Goal: Information Seeking & Learning: Learn about a topic

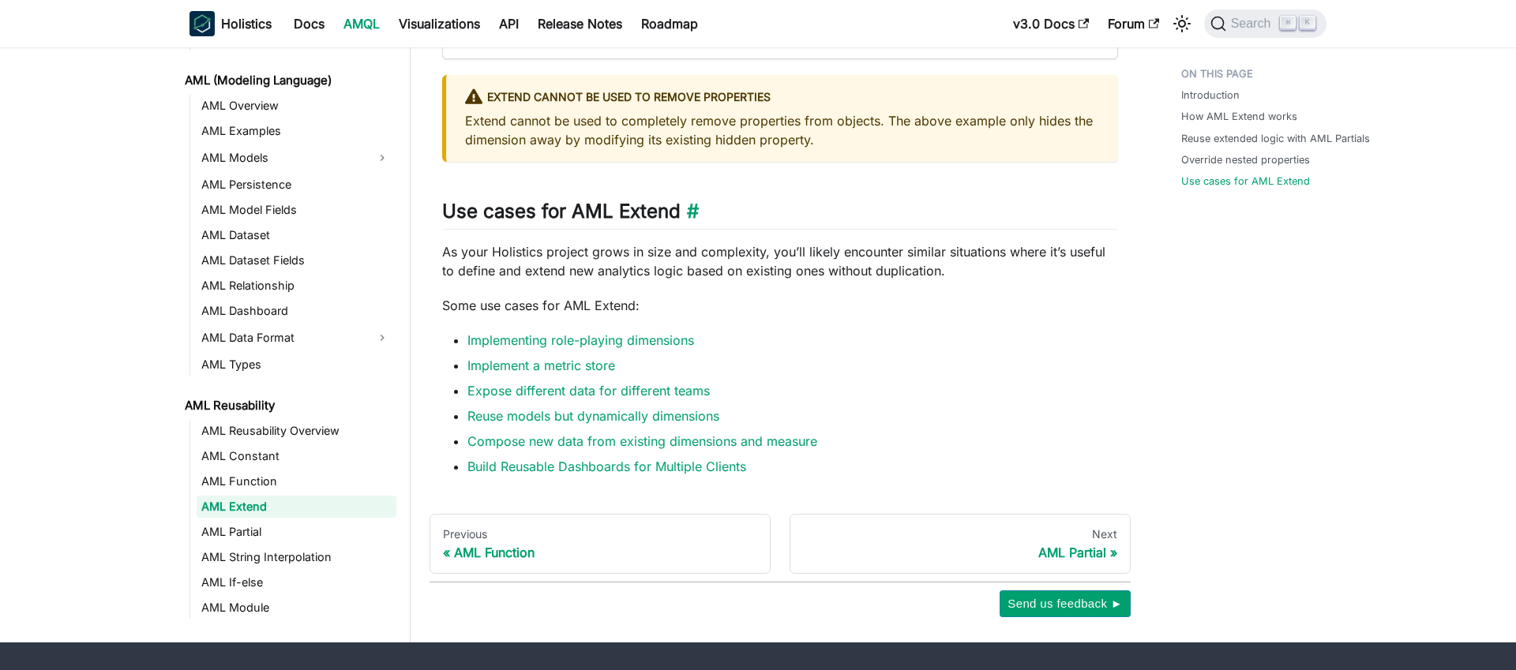
scroll to position [2594, 0]
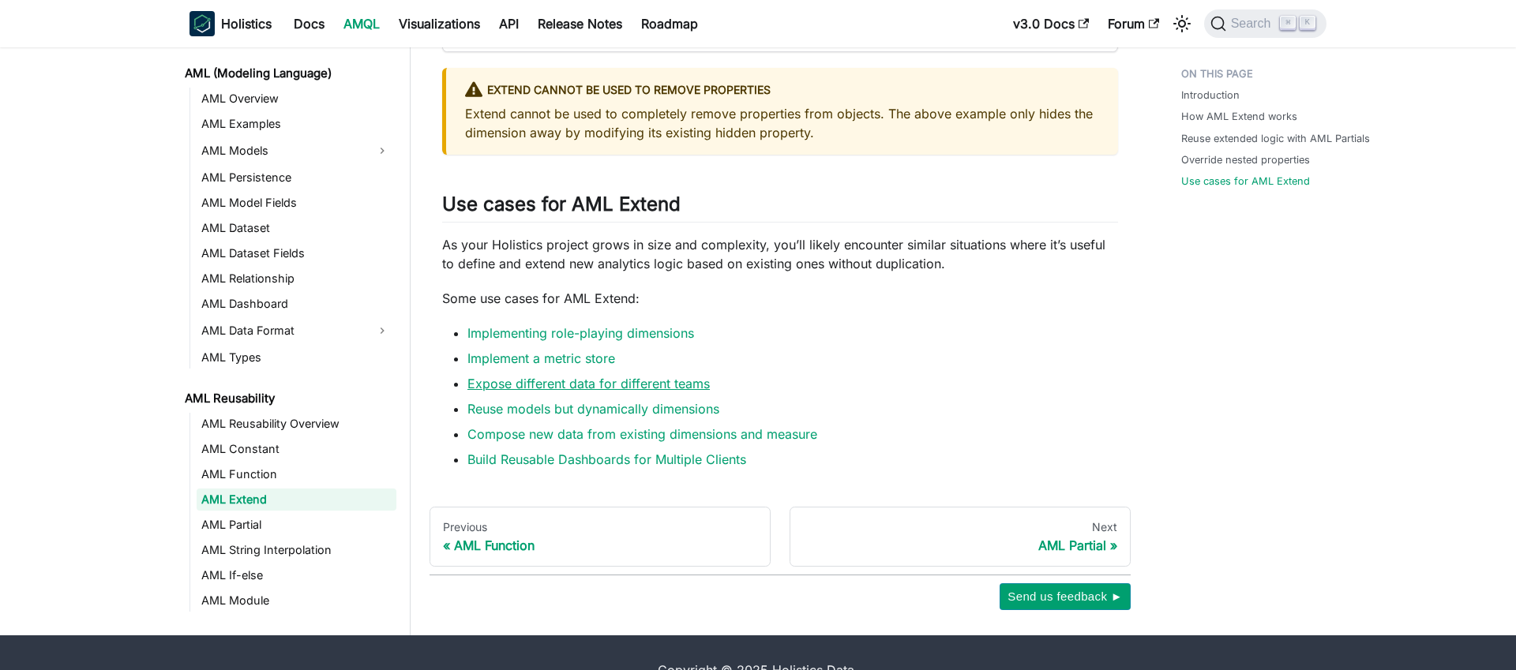
click at [636, 392] on link "Expose different data for different teams" at bounding box center [588, 384] width 242 height 16
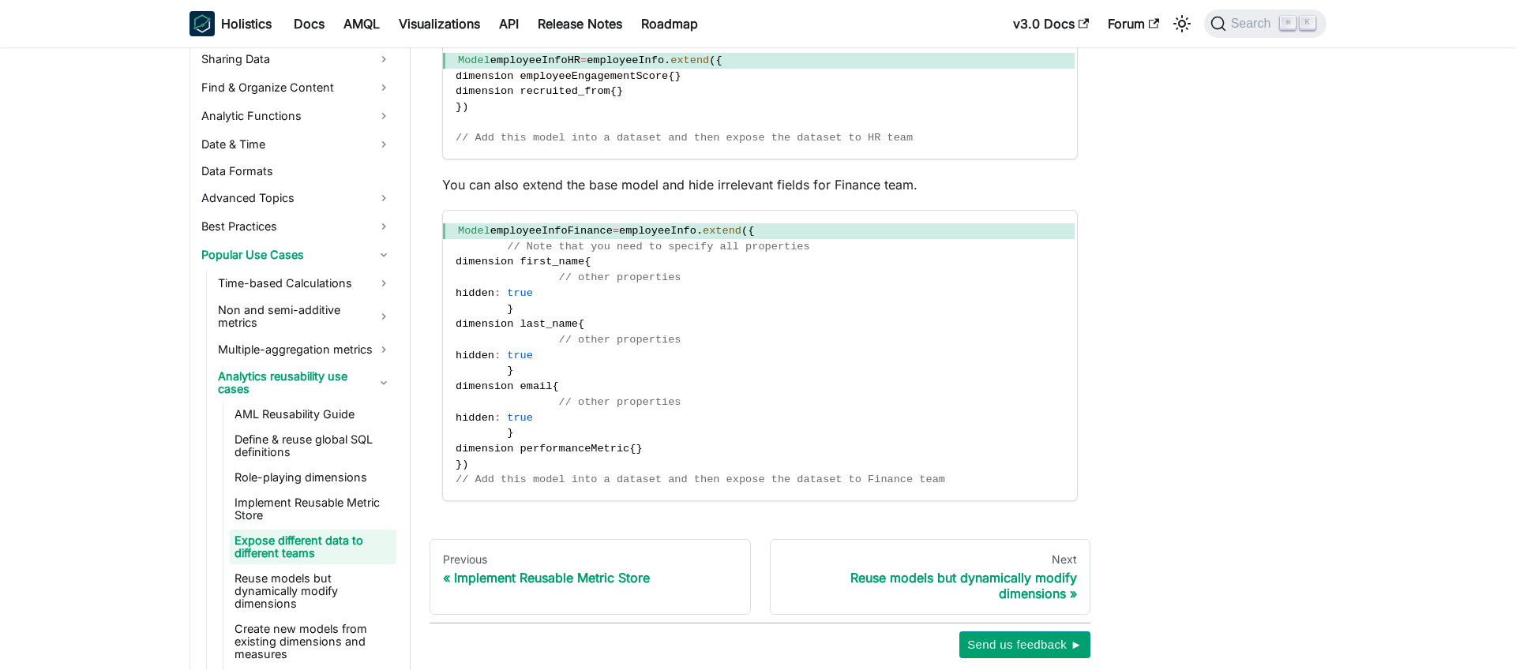
scroll to position [865, 0]
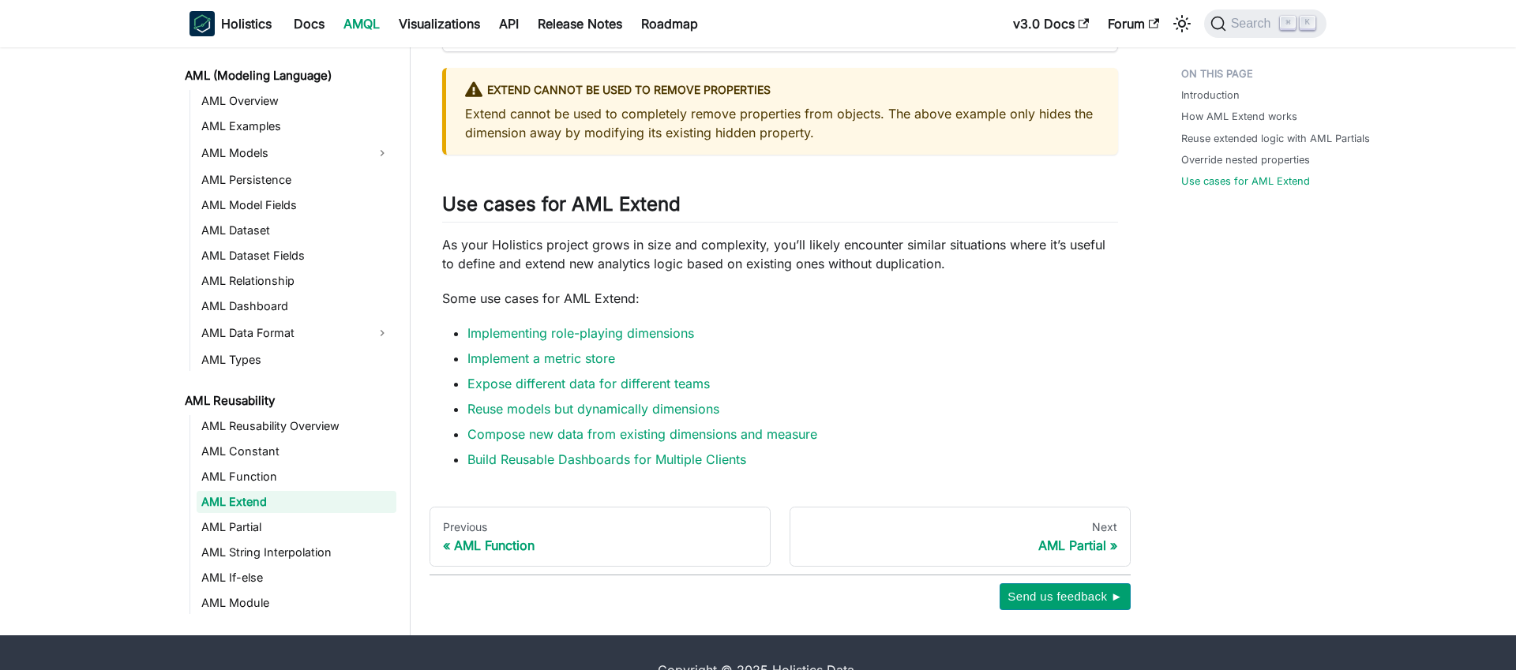
scroll to position [83, 0]
click at [576, 467] on link "Build Reusable Dashboards for Multiple Clients" at bounding box center [606, 460] width 279 height 16
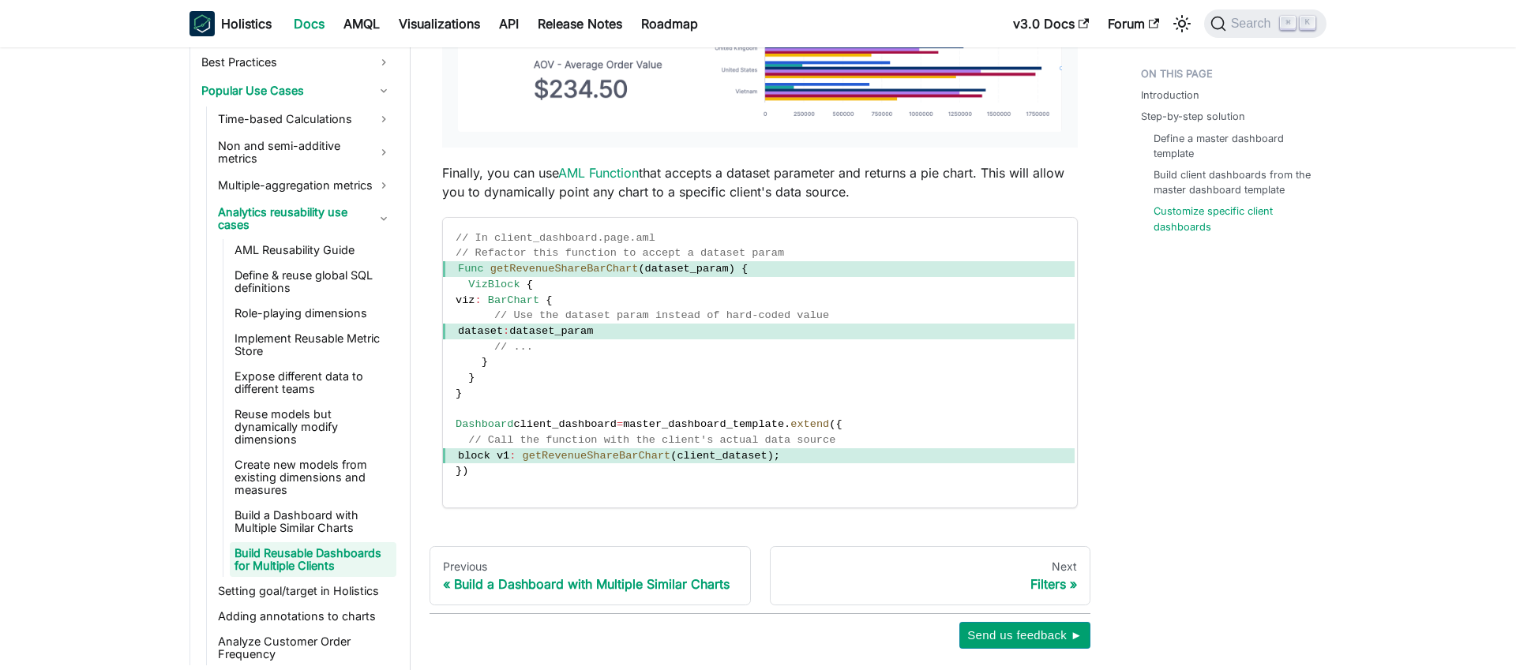
scroll to position [3622, 0]
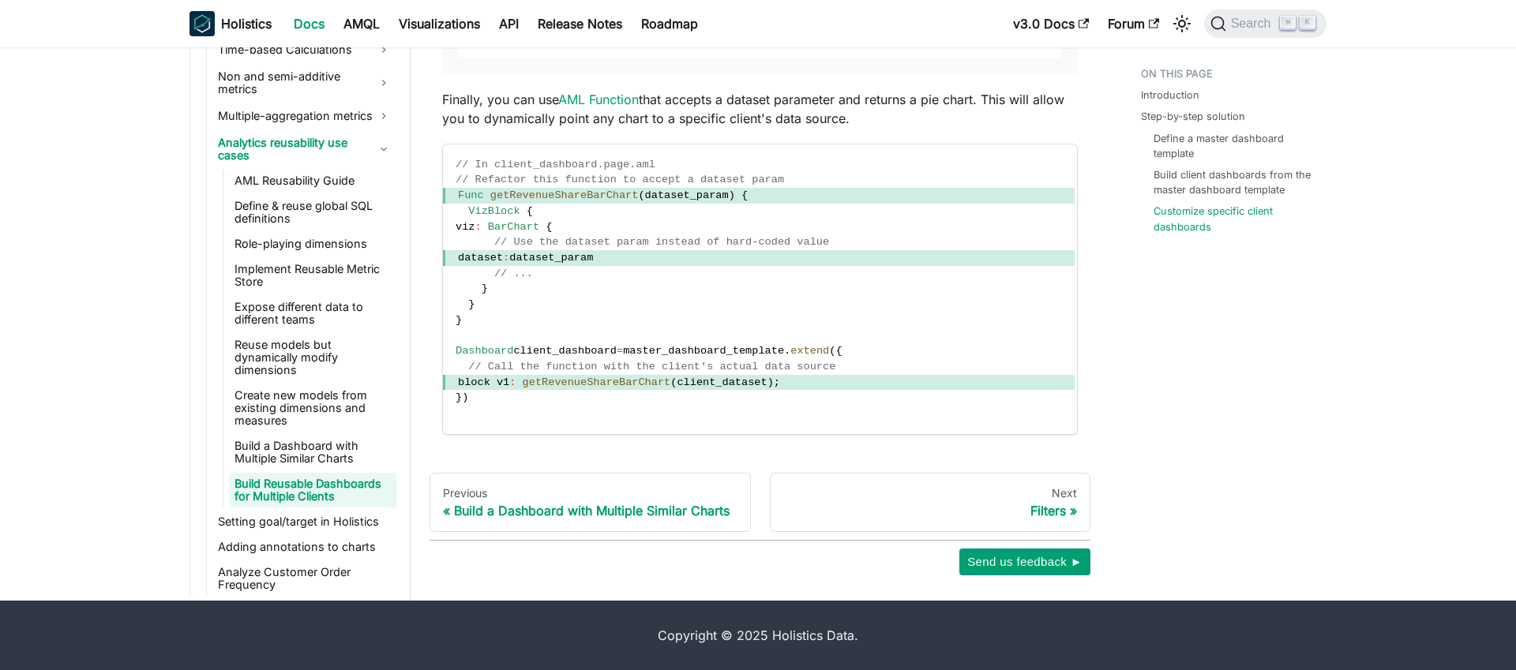
click at [304, 343] on link "Reuse models but dynamically modify dimensions" at bounding box center [313, 357] width 167 height 47
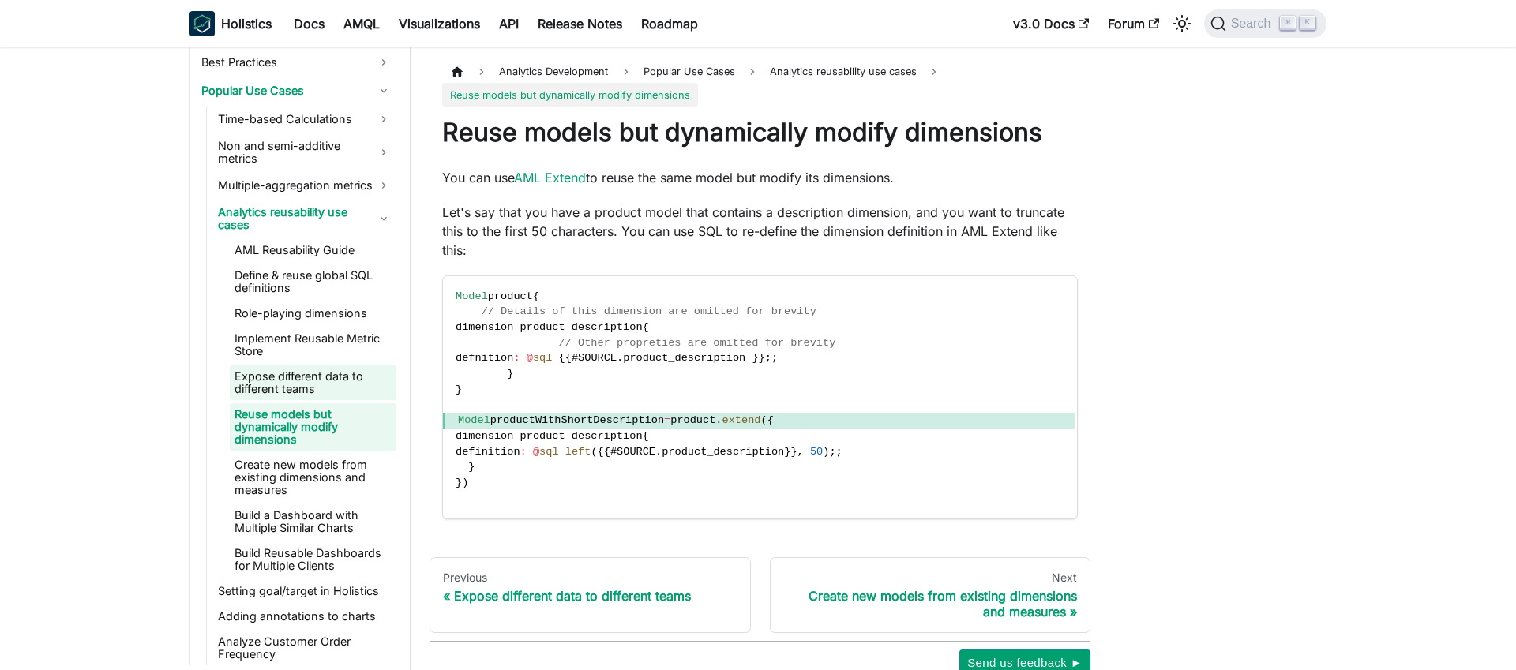
click at [305, 370] on link "Expose different data to different teams" at bounding box center [313, 383] width 167 height 35
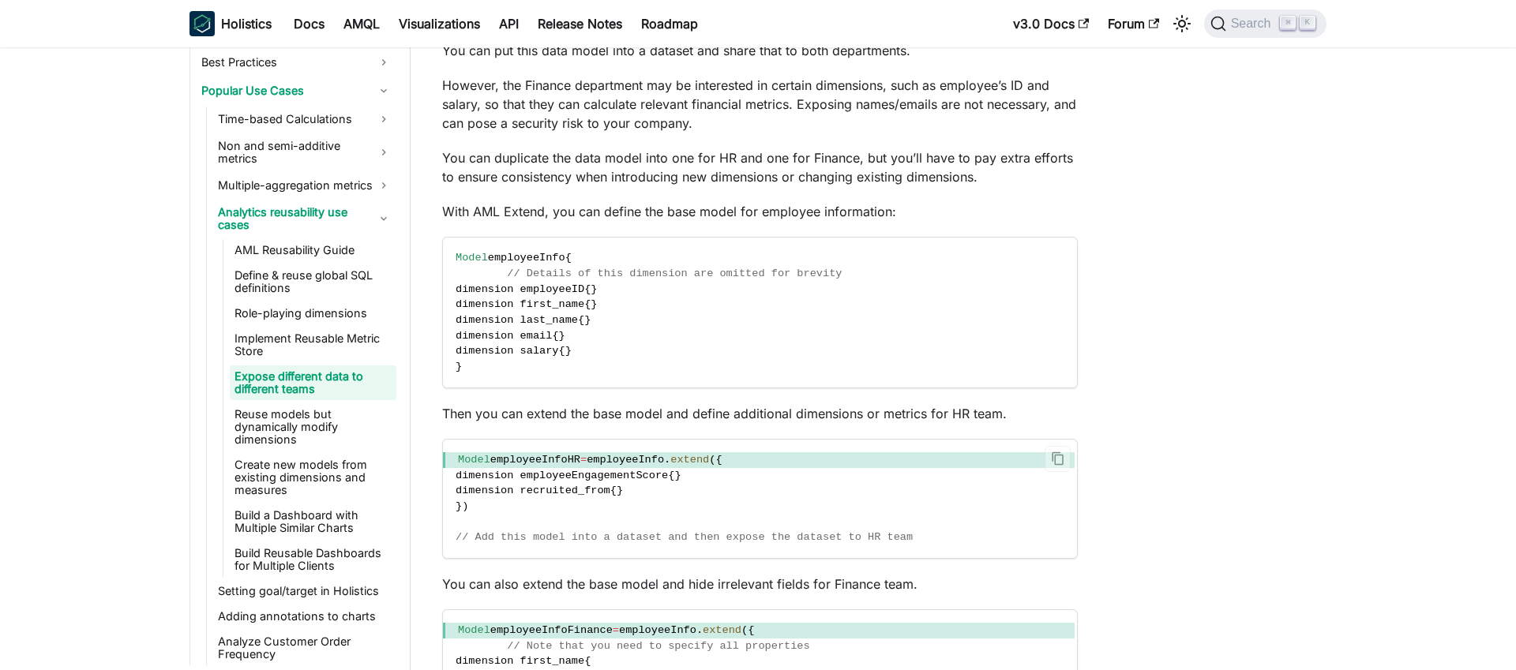
scroll to position [396, 0]
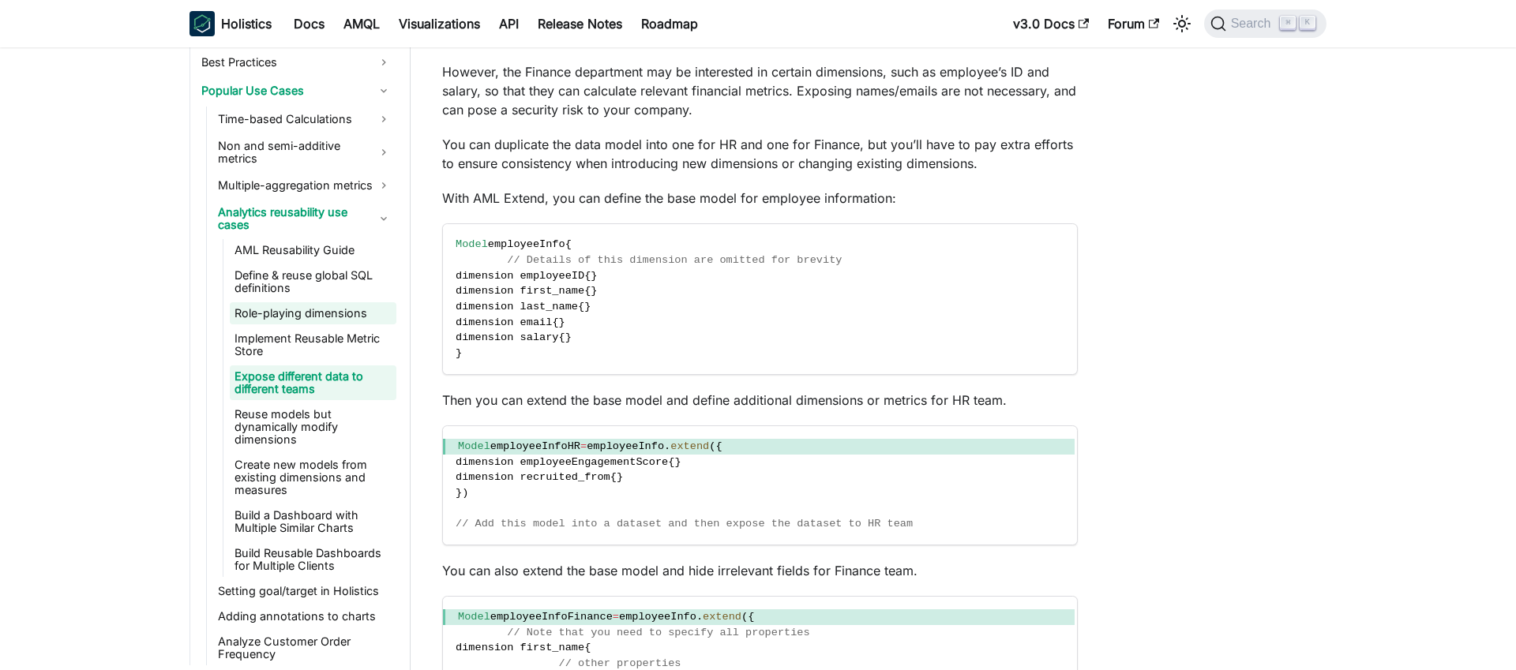
click at [259, 302] on link "Role-playing dimensions" at bounding box center [313, 313] width 167 height 22
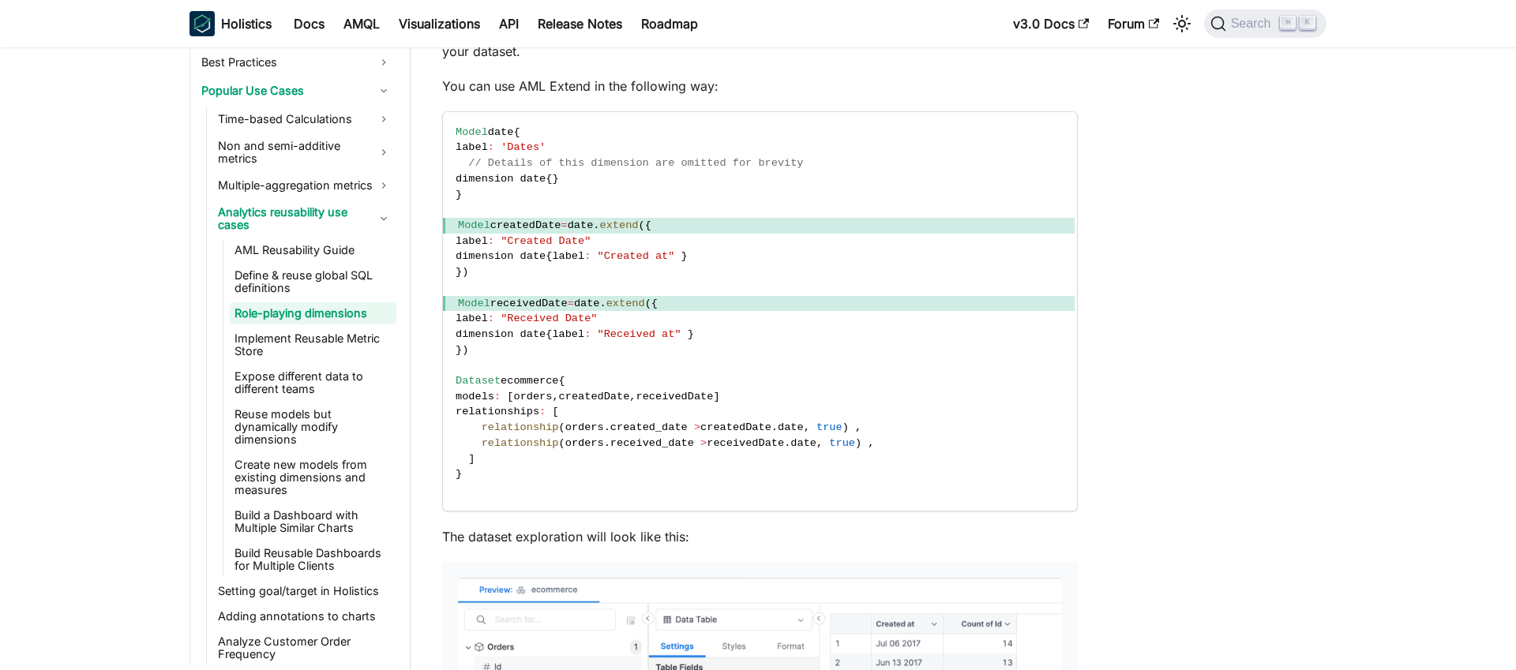
scroll to position [539, 0]
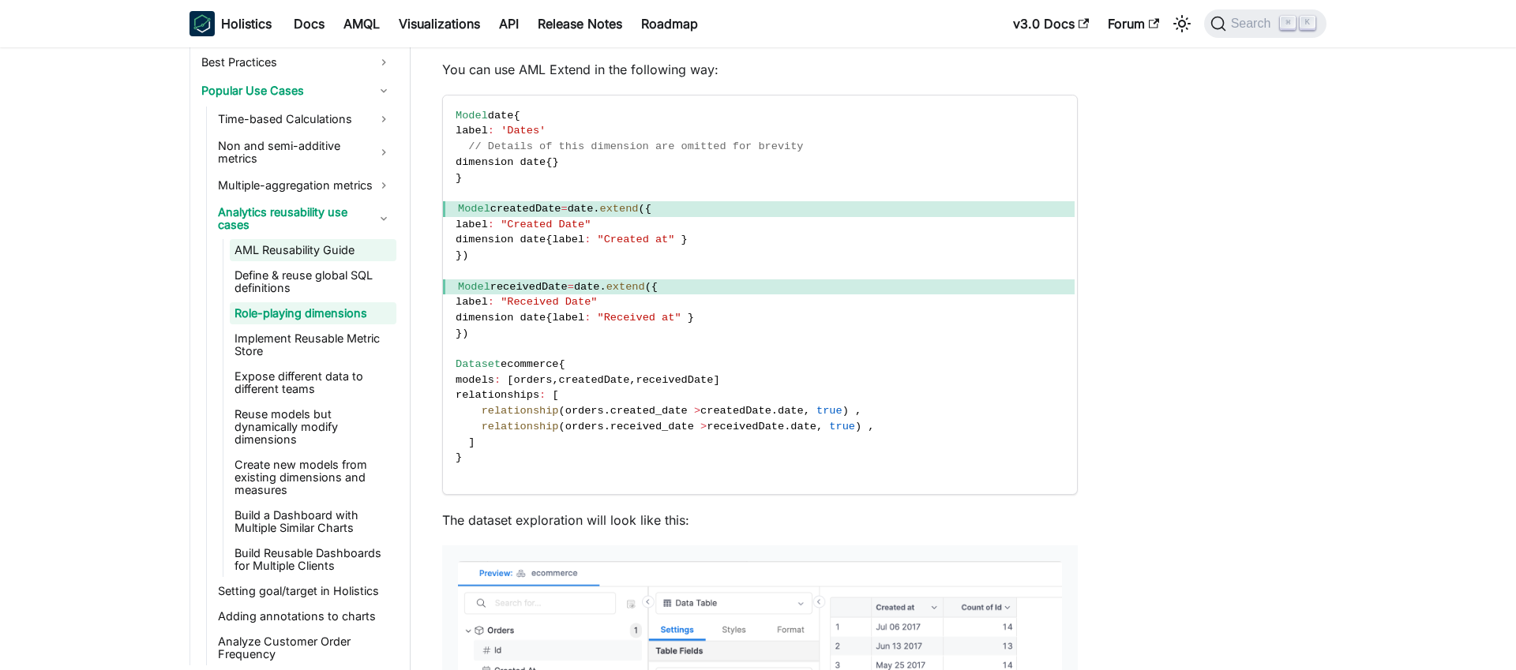
click at [302, 239] on link "AML Reusability Guide" at bounding box center [313, 250] width 167 height 22
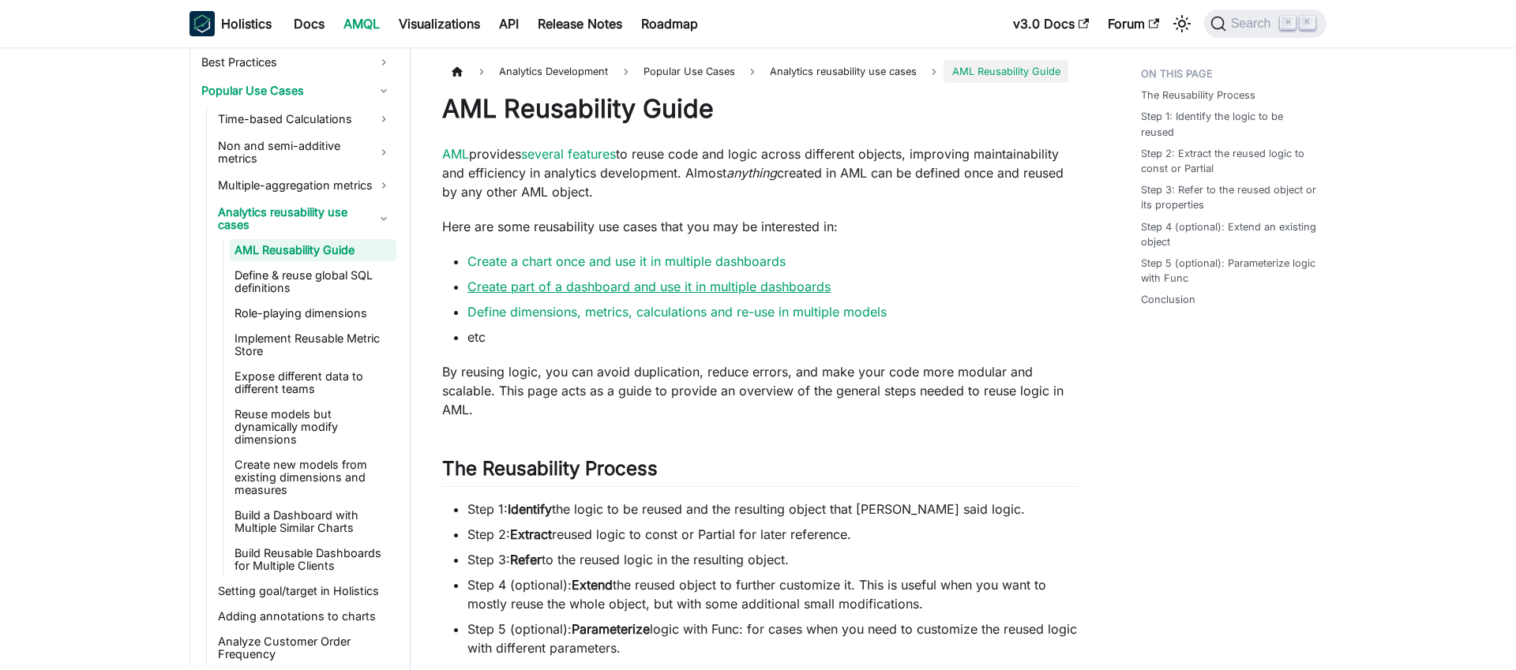
click at [603, 287] on link "Create part of a dashboard and use it in multiple dashboards" at bounding box center [648, 287] width 363 height 16
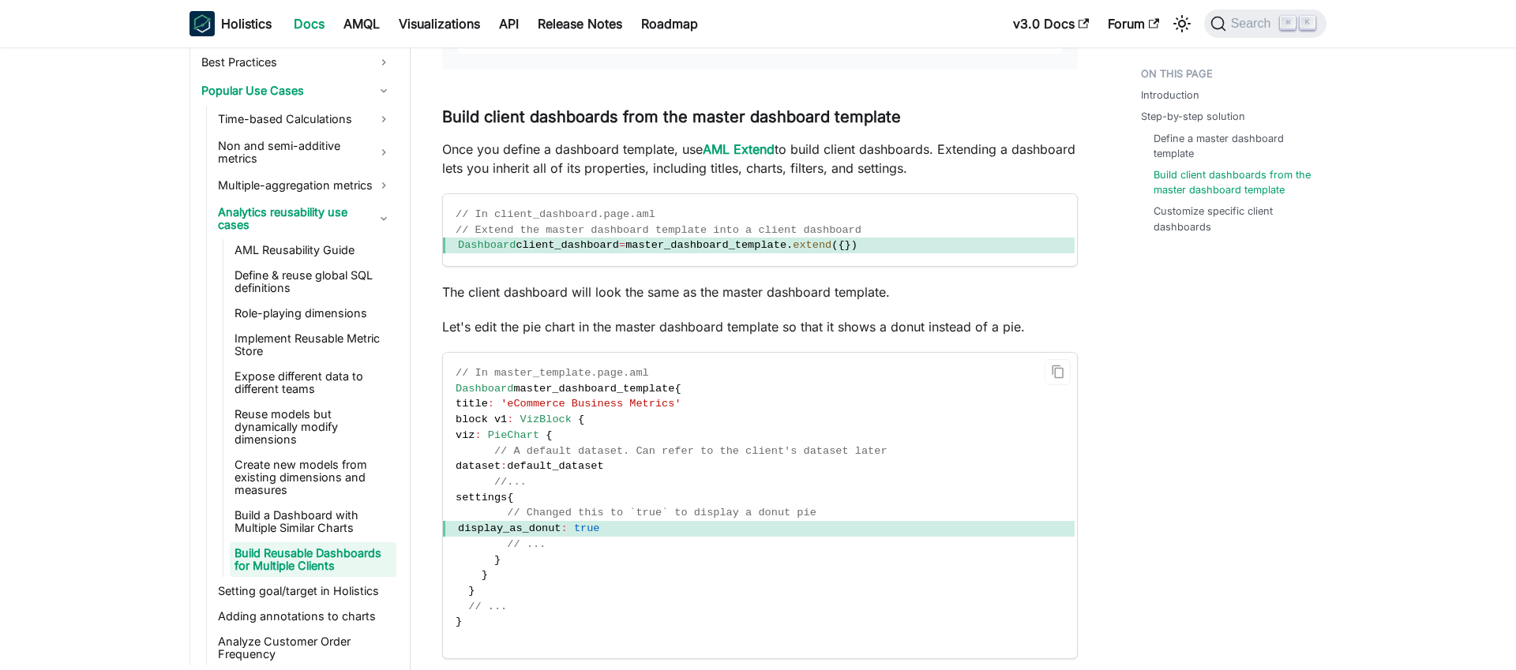
scroll to position [1959, 0]
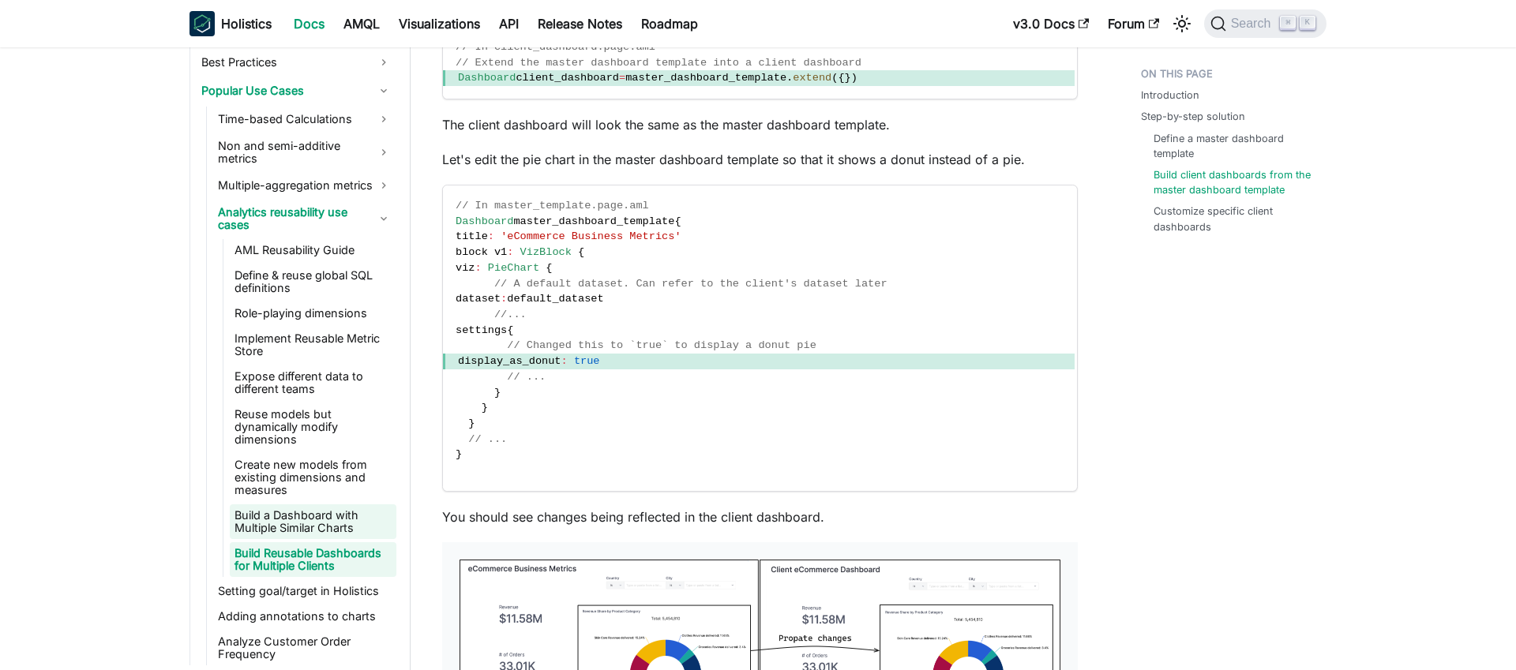
click at [361, 505] on link "Build a Dashboard with Multiple Similar Charts" at bounding box center [313, 522] width 167 height 35
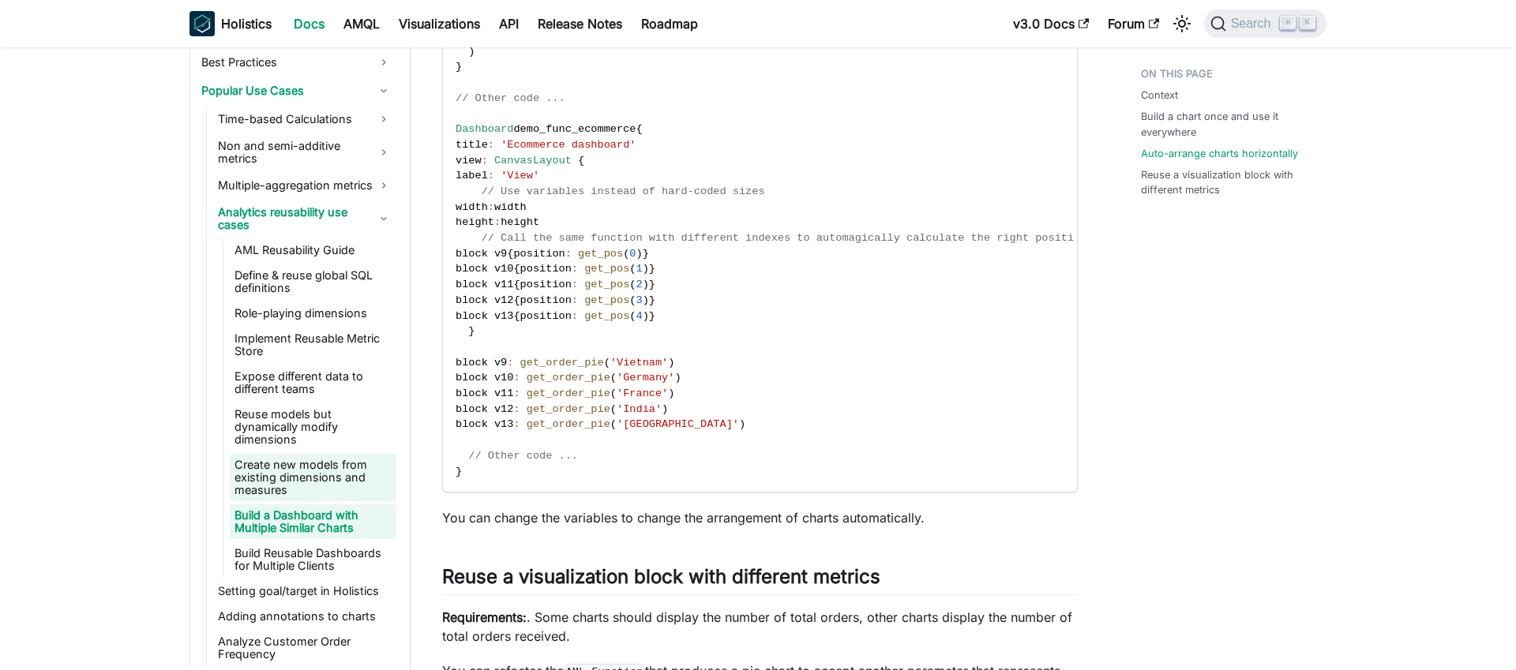
scroll to position [1845, 0]
click at [298, 411] on link "Reuse models but dynamically modify dimensions" at bounding box center [313, 426] width 167 height 47
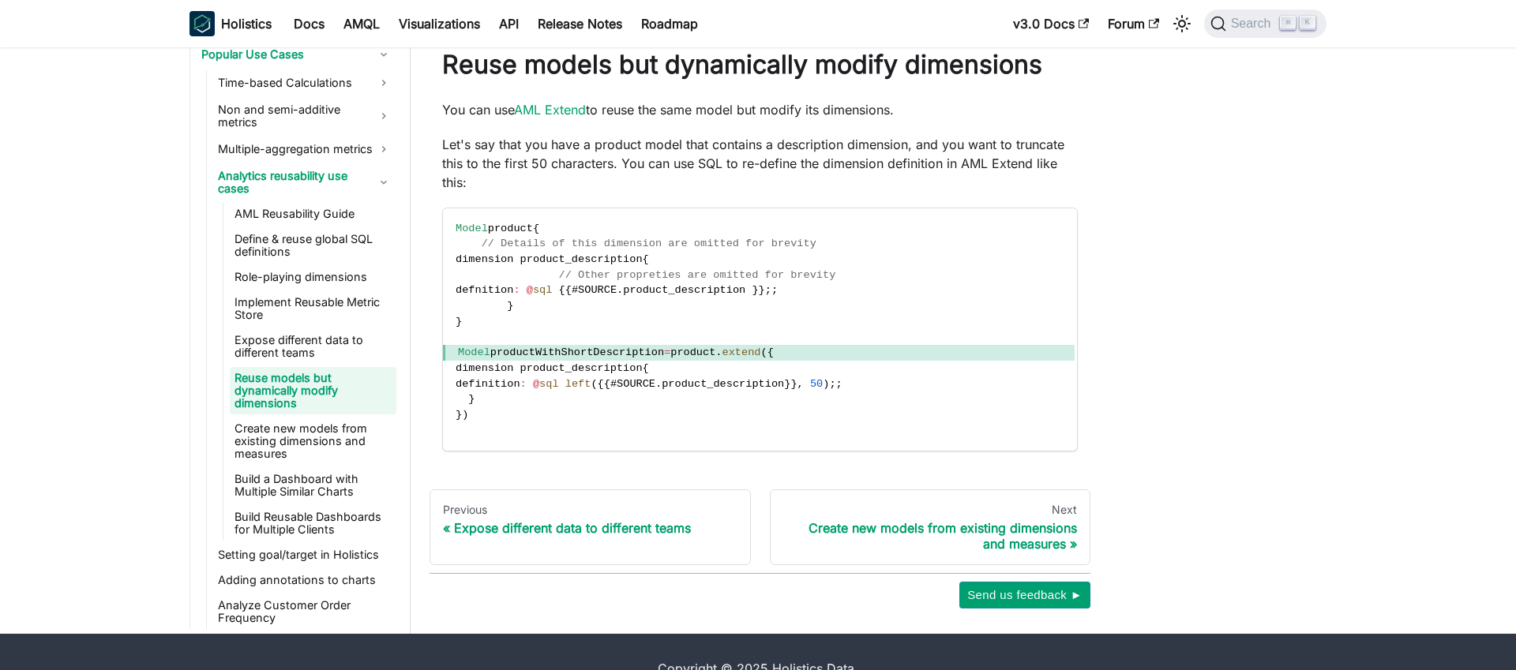
scroll to position [62, 0]
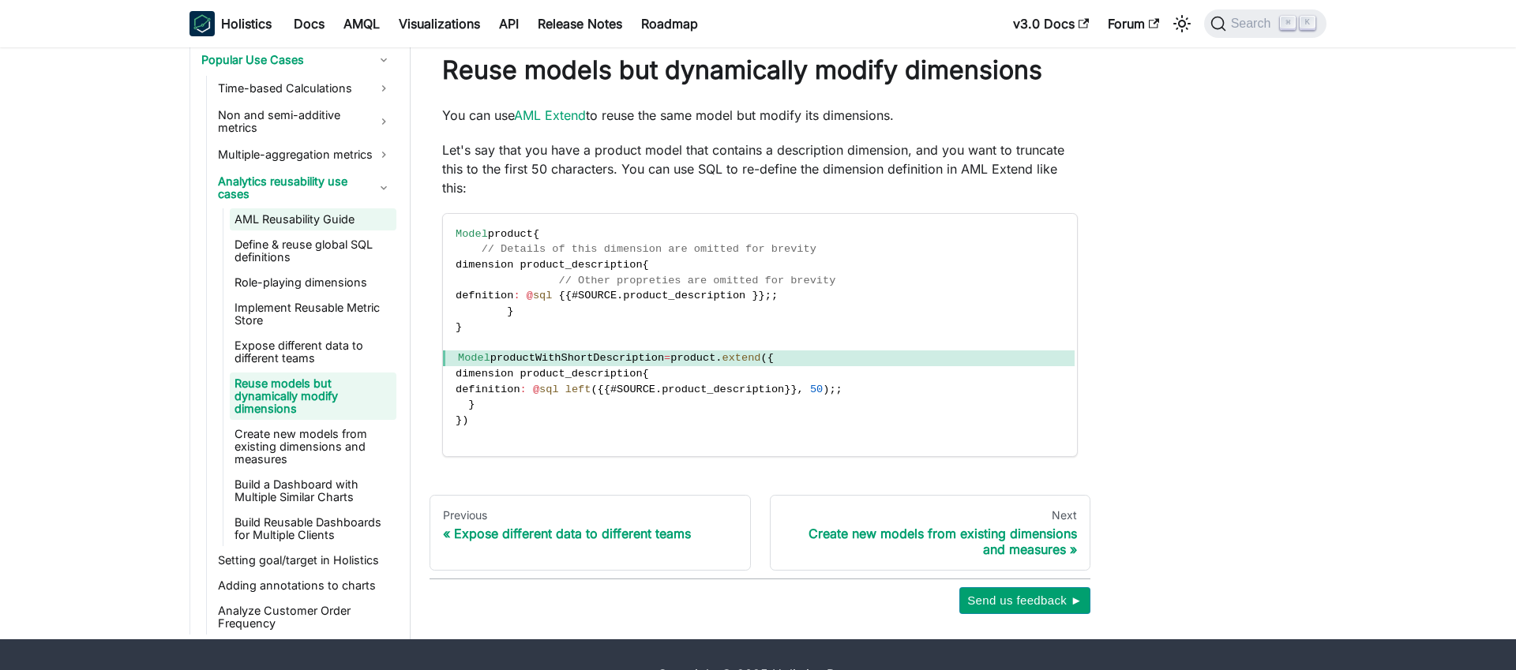
click at [299, 234] on link "Define & reuse global SQL definitions" at bounding box center [313, 251] width 167 height 35
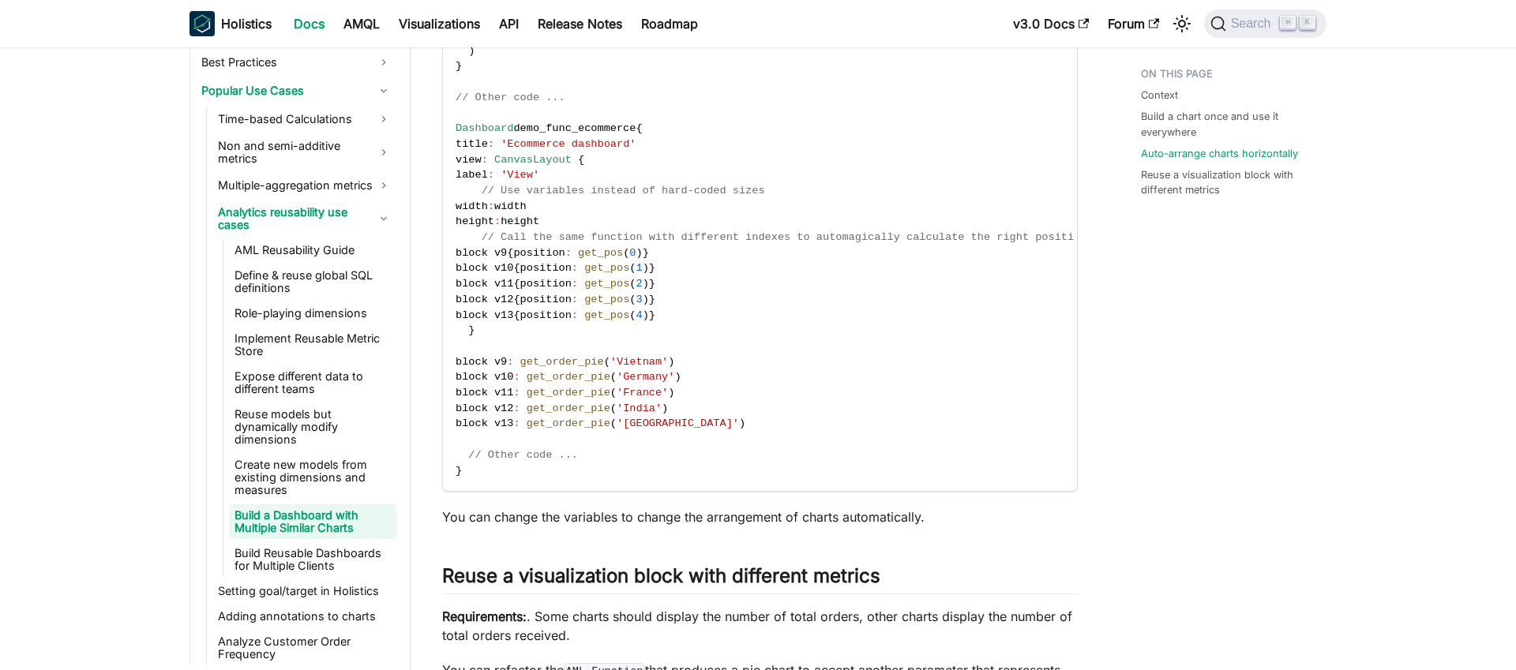
scroll to position [1959, 0]
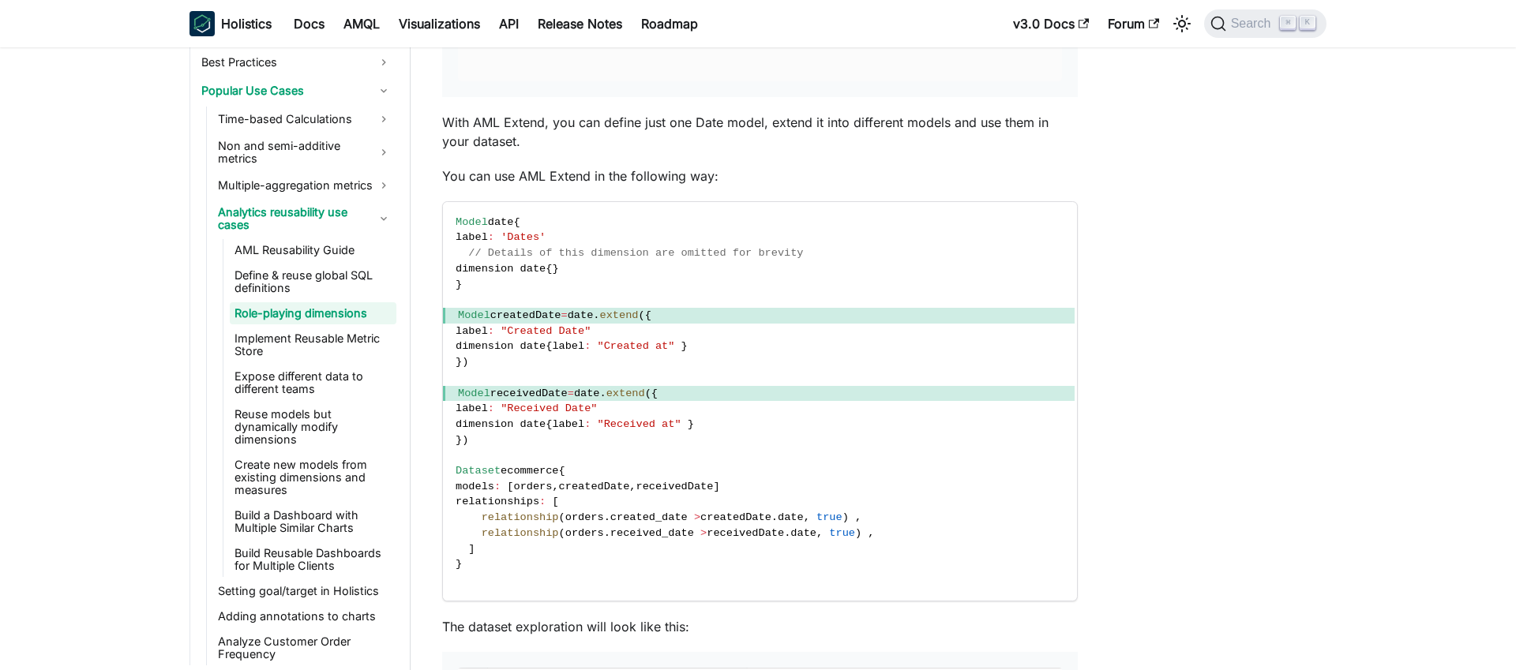
scroll to position [396, 0]
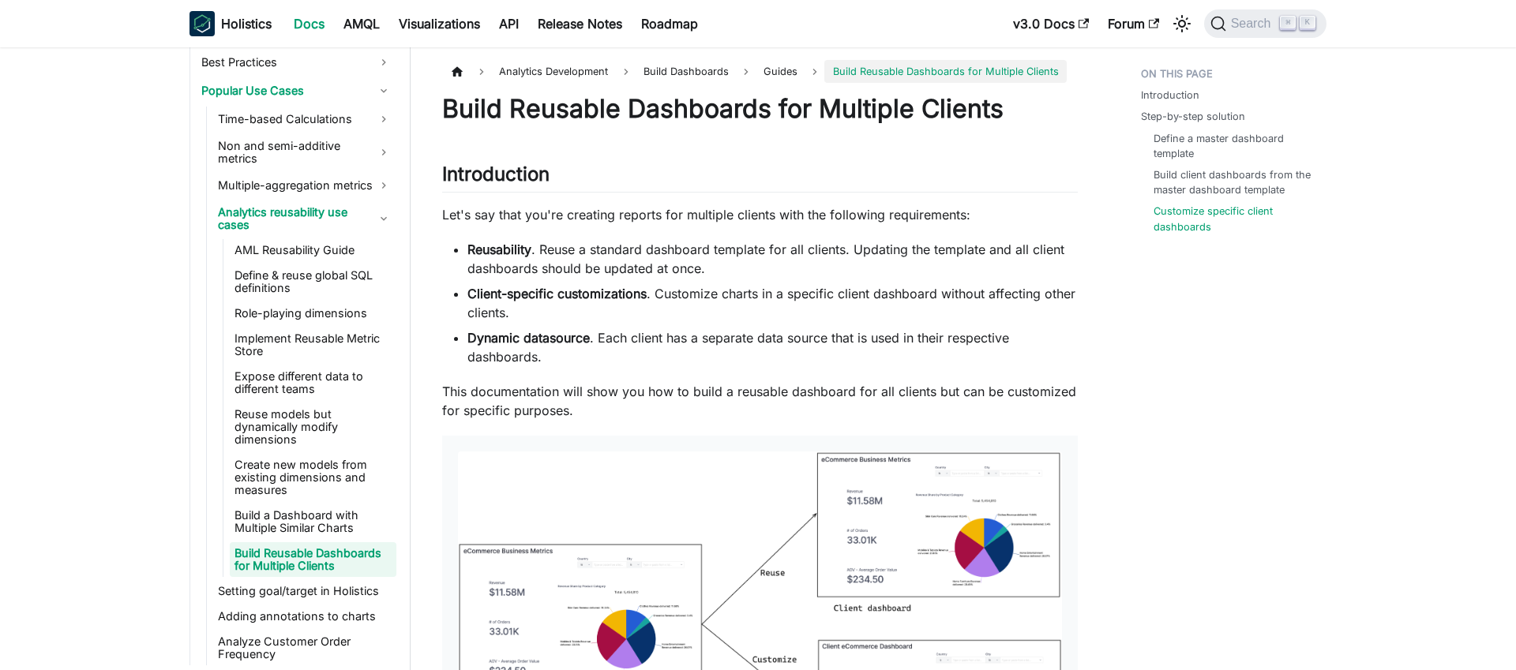
scroll to position [3622, 0]
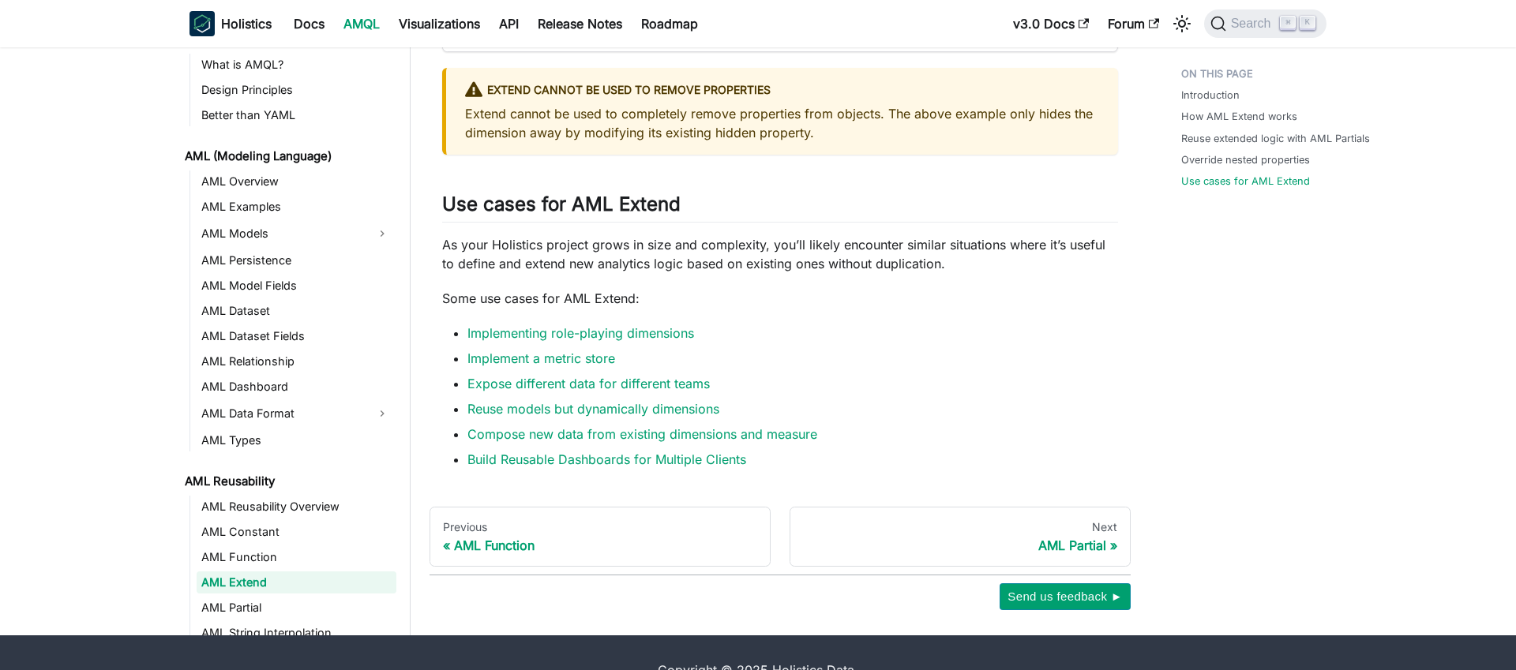
scroll to position [83, 0]
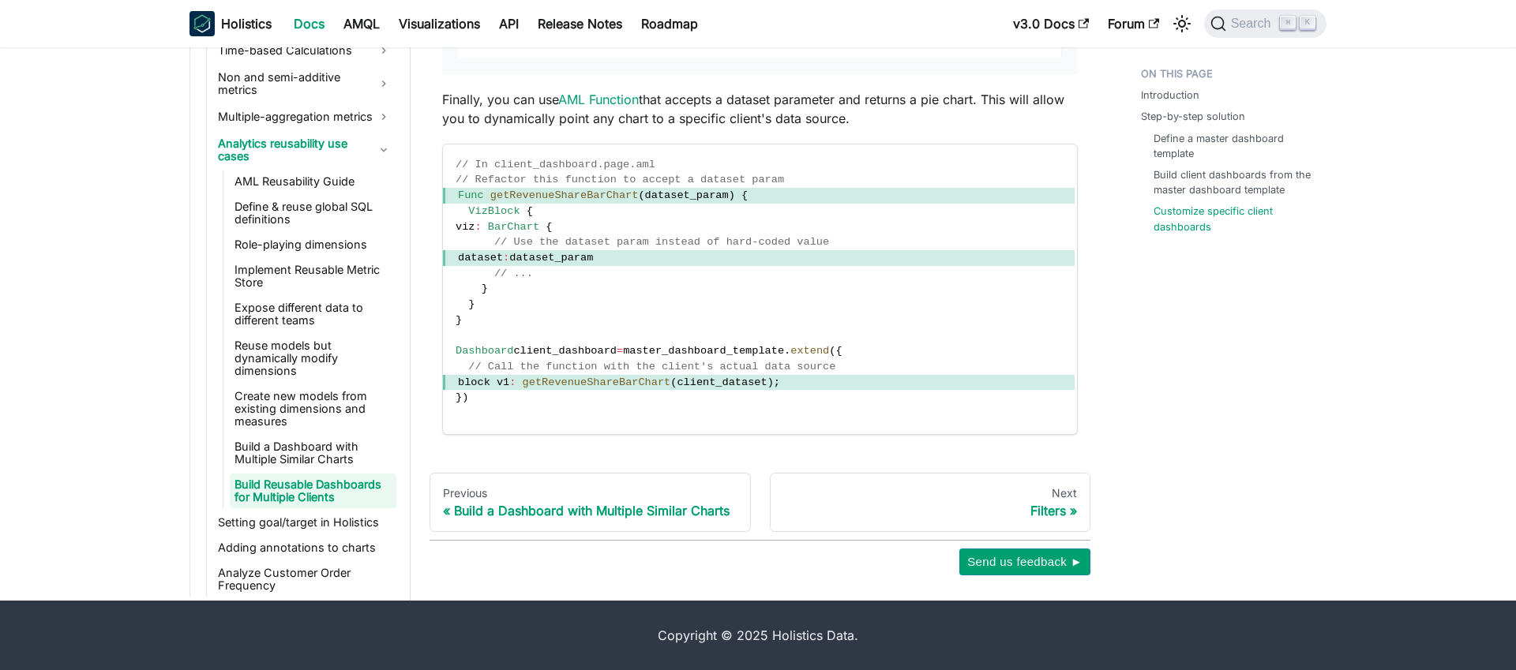
scroll to position [1214, 0]
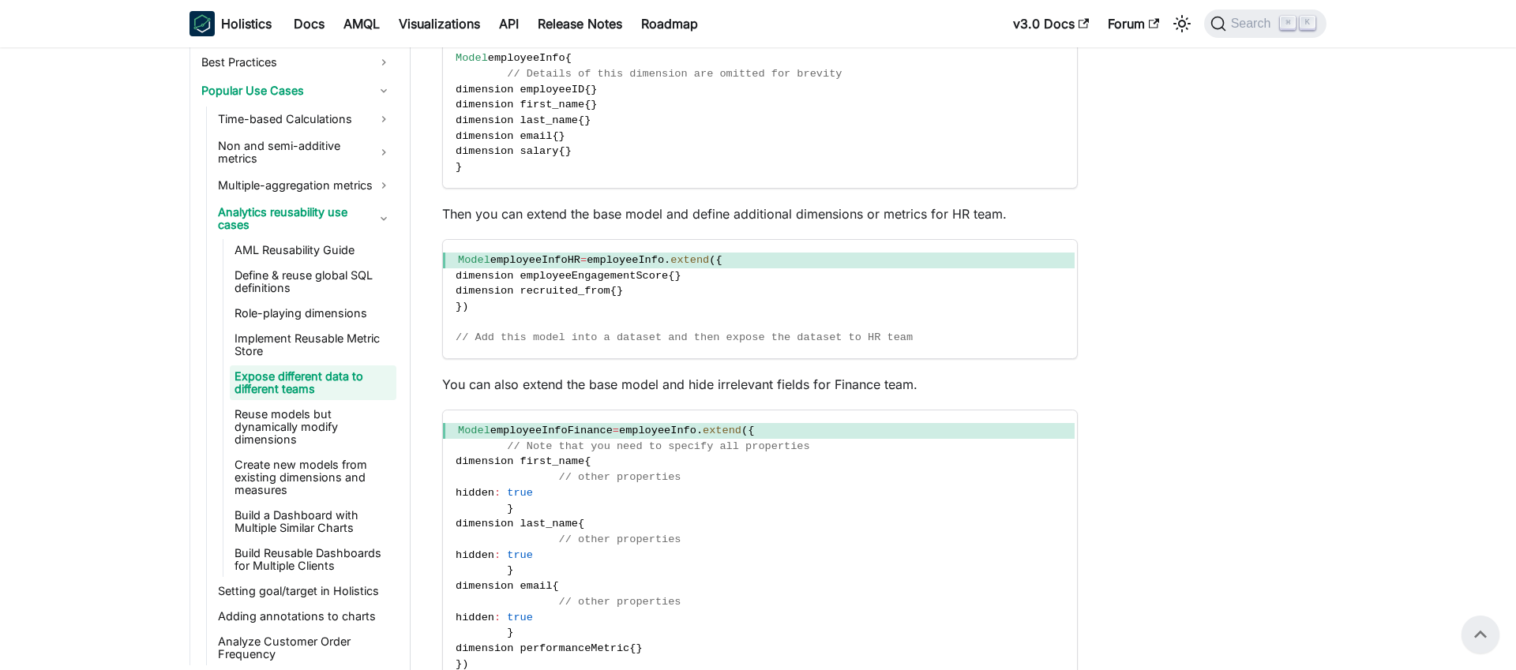
scroll to position [579, 0]
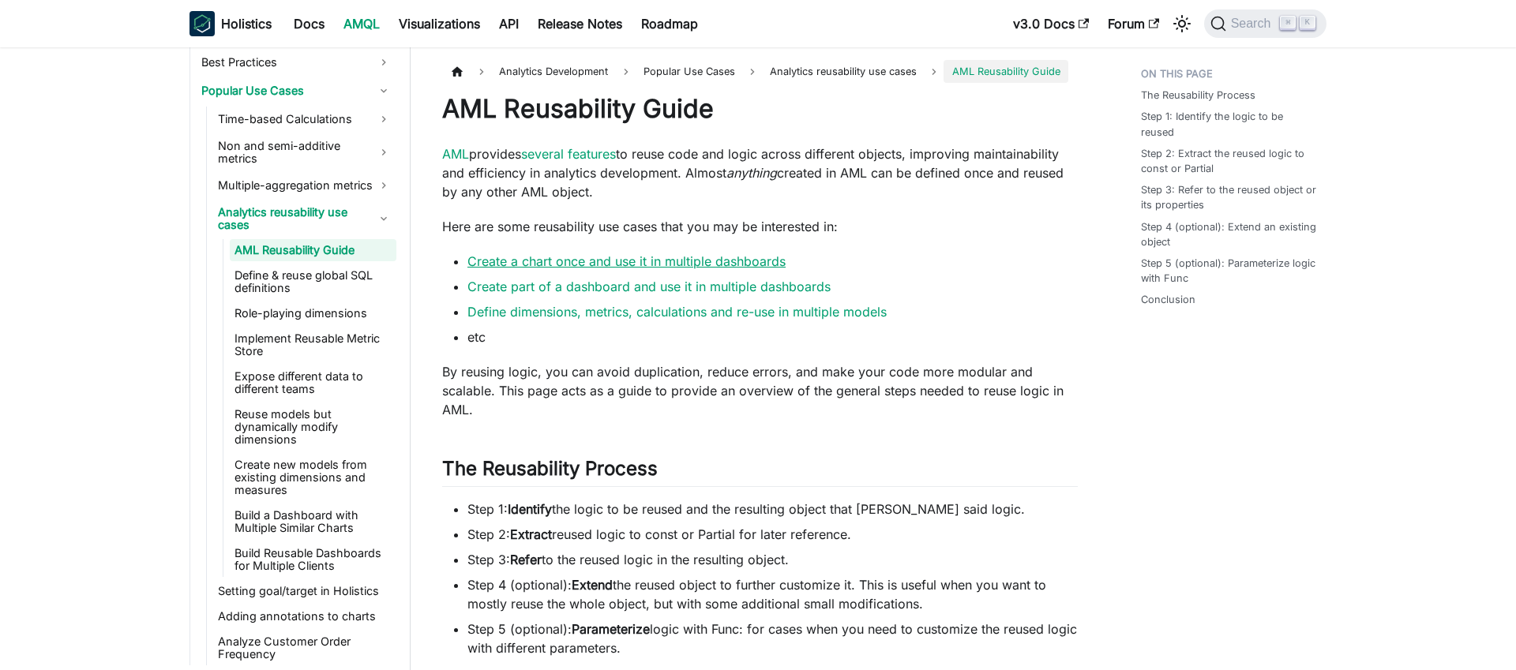
click at [602, 261] on link "Create a chart once and use it in multiple dashboards" at bounding box center [626, 261] width 318 height 16
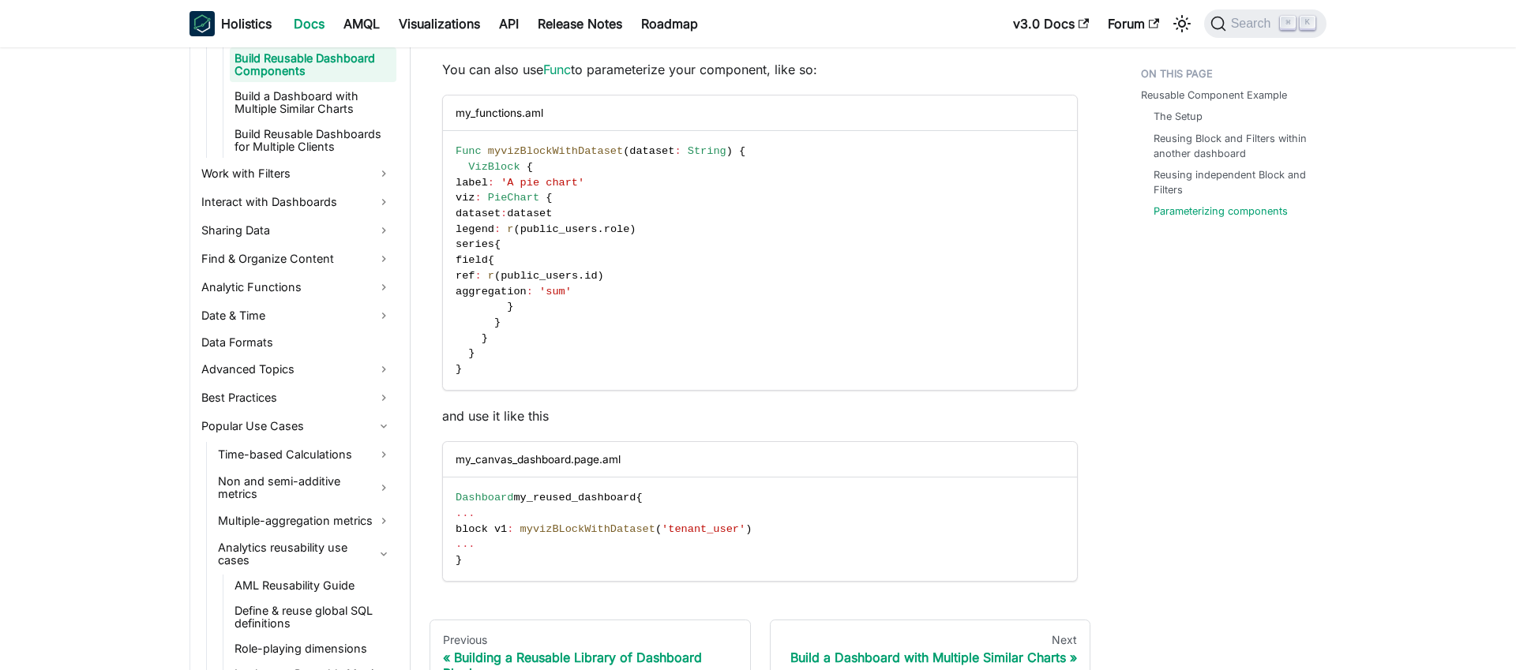
scroll to position [2933, 0]
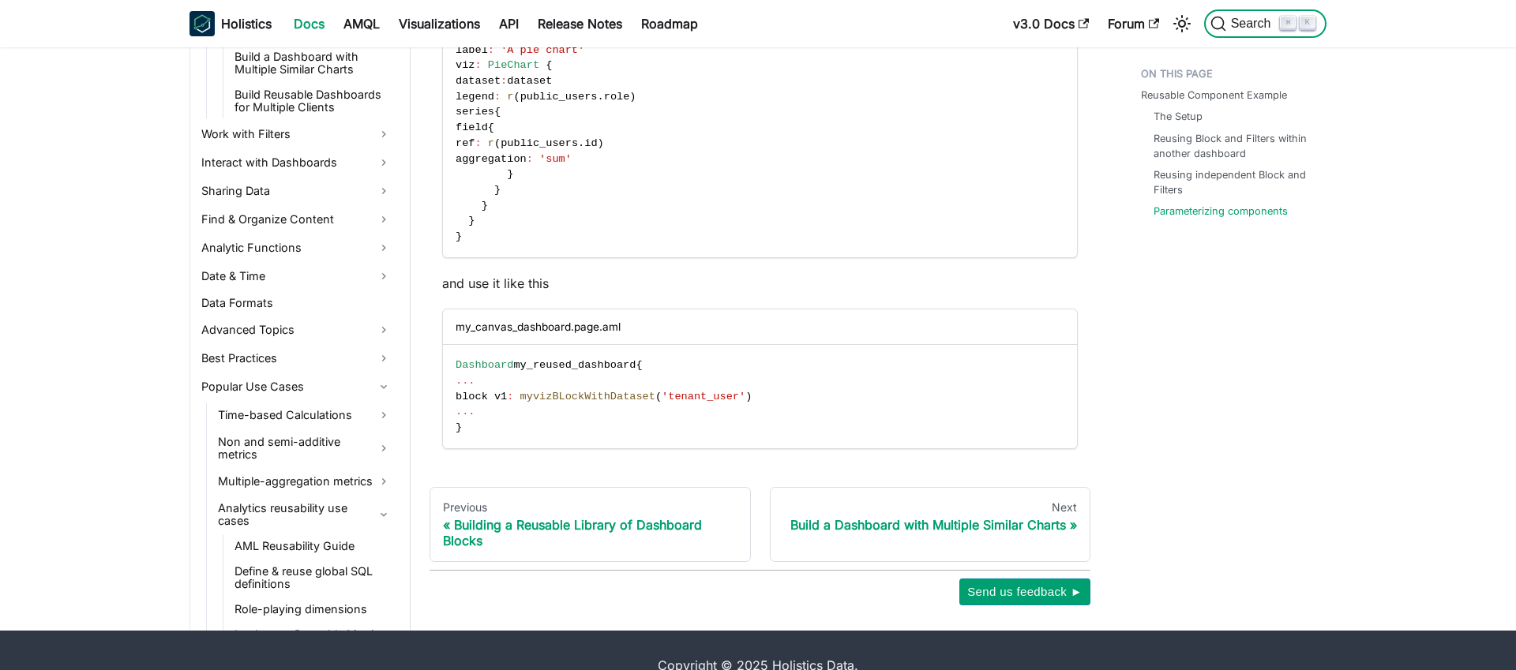
click at [1230, 21] on span "Search" at bounding box center [1253, 24] width 54 height 14
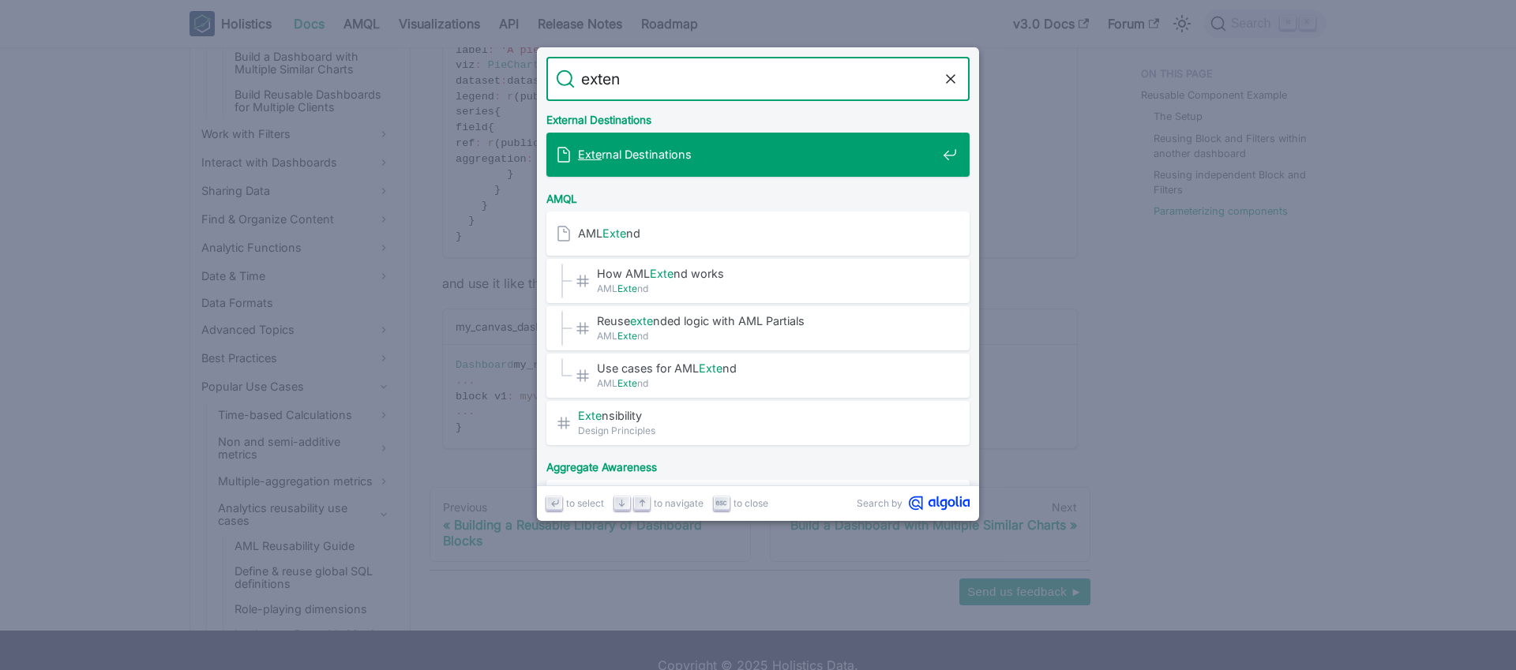
type input "extend"
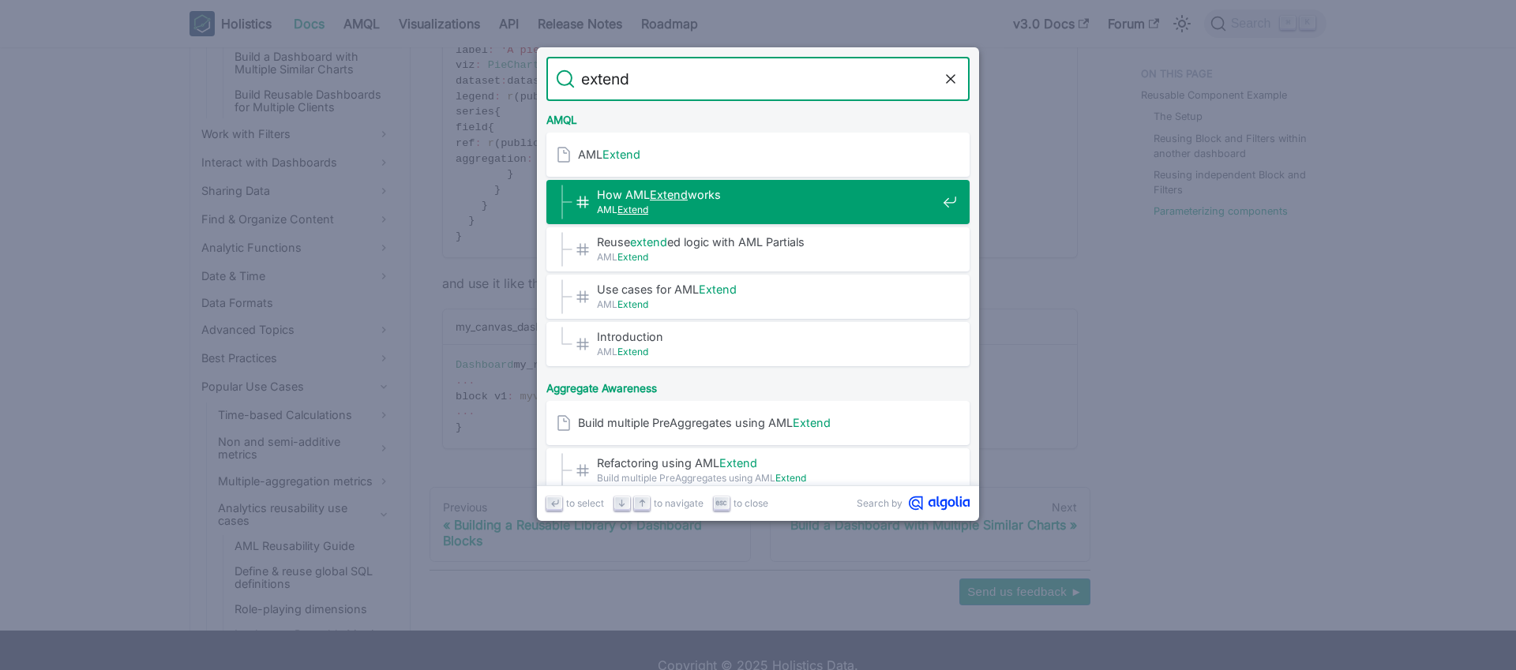
click at [735, 206] on span "AML Extend" at bounding box center [767, 209] width 340 height 15
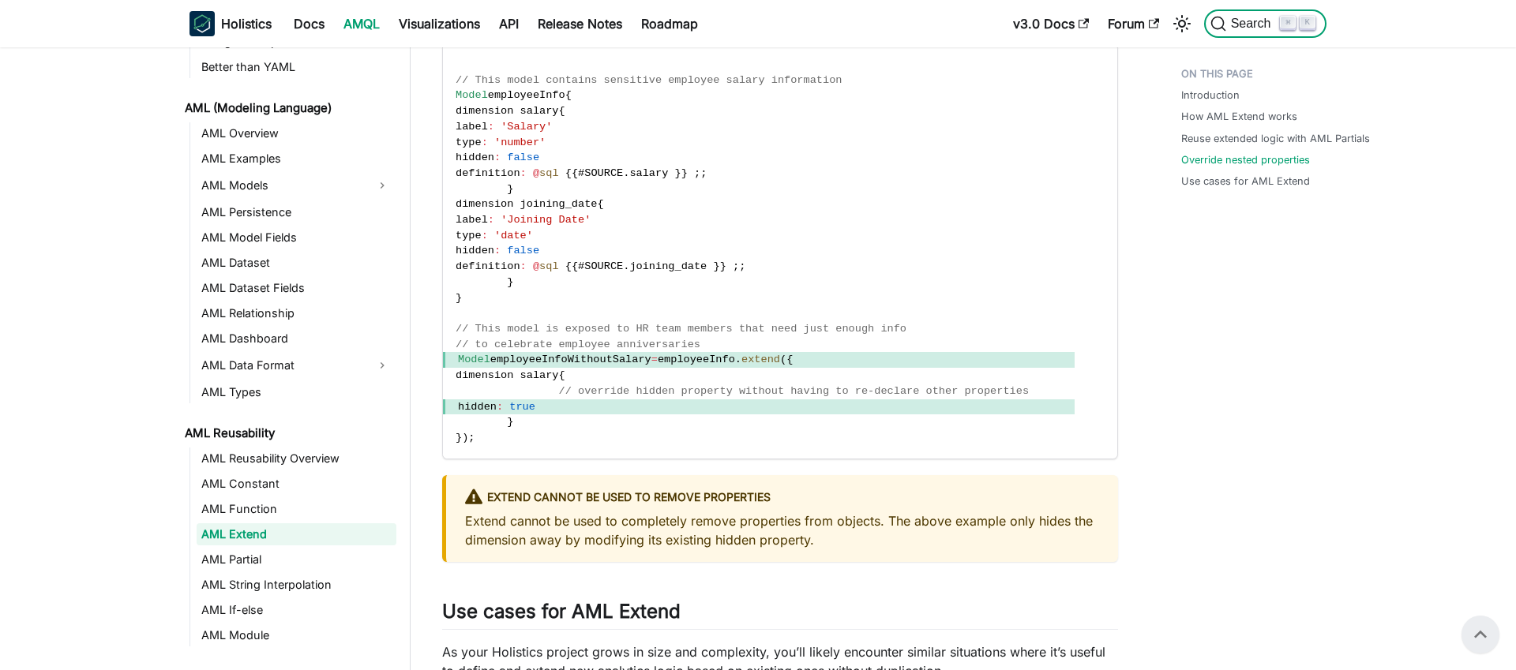
scroll to position [2163, 0]
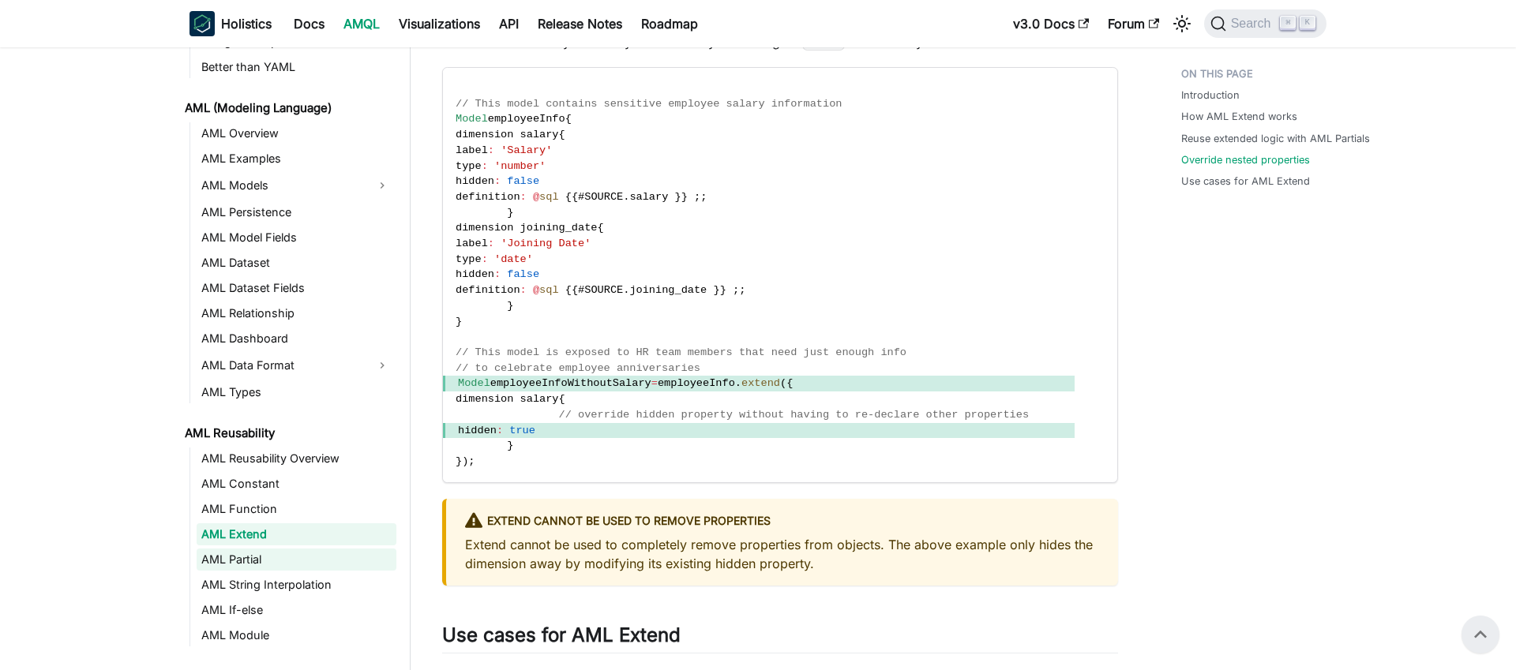
click at [223, 554] on link "AML Partial" at bounding box center [297, 560] width 200 height 22
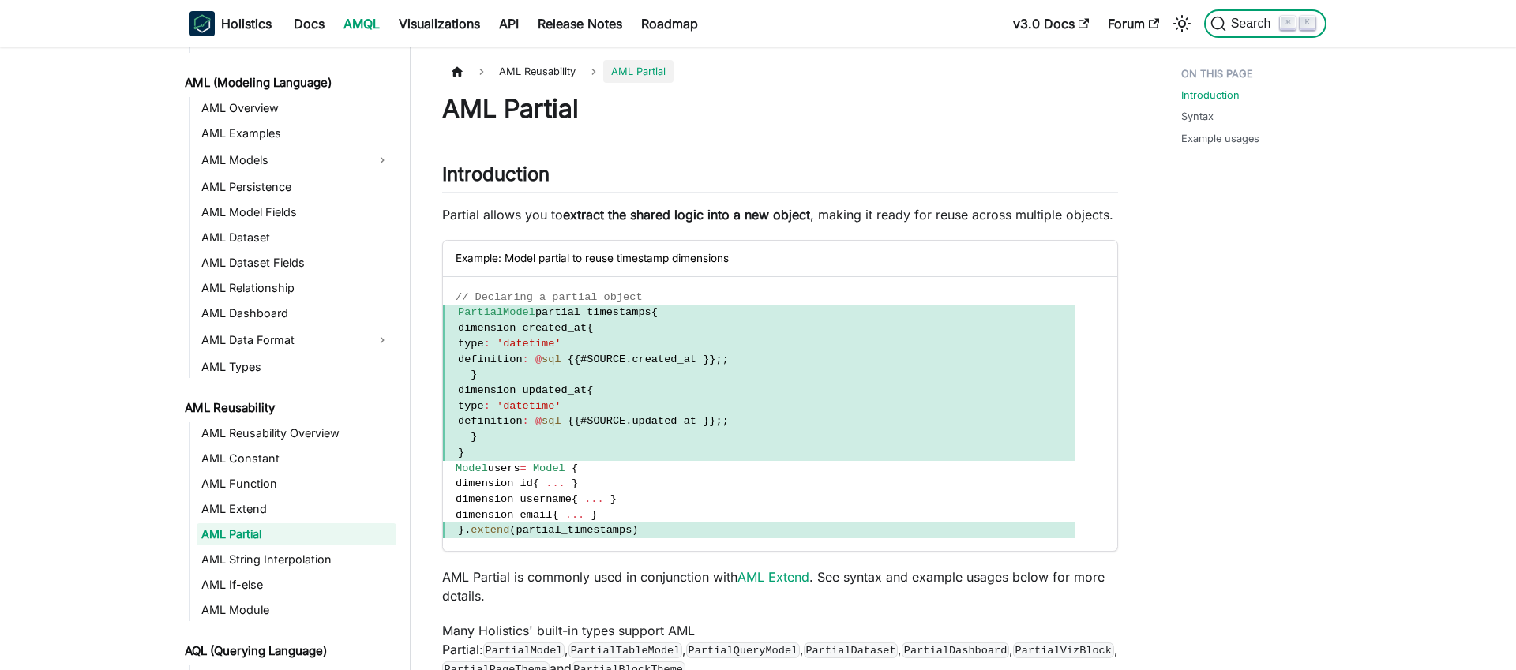
click at [1241, 23] on span "Search" at bounding box center [1253, 24] width 54 height 14
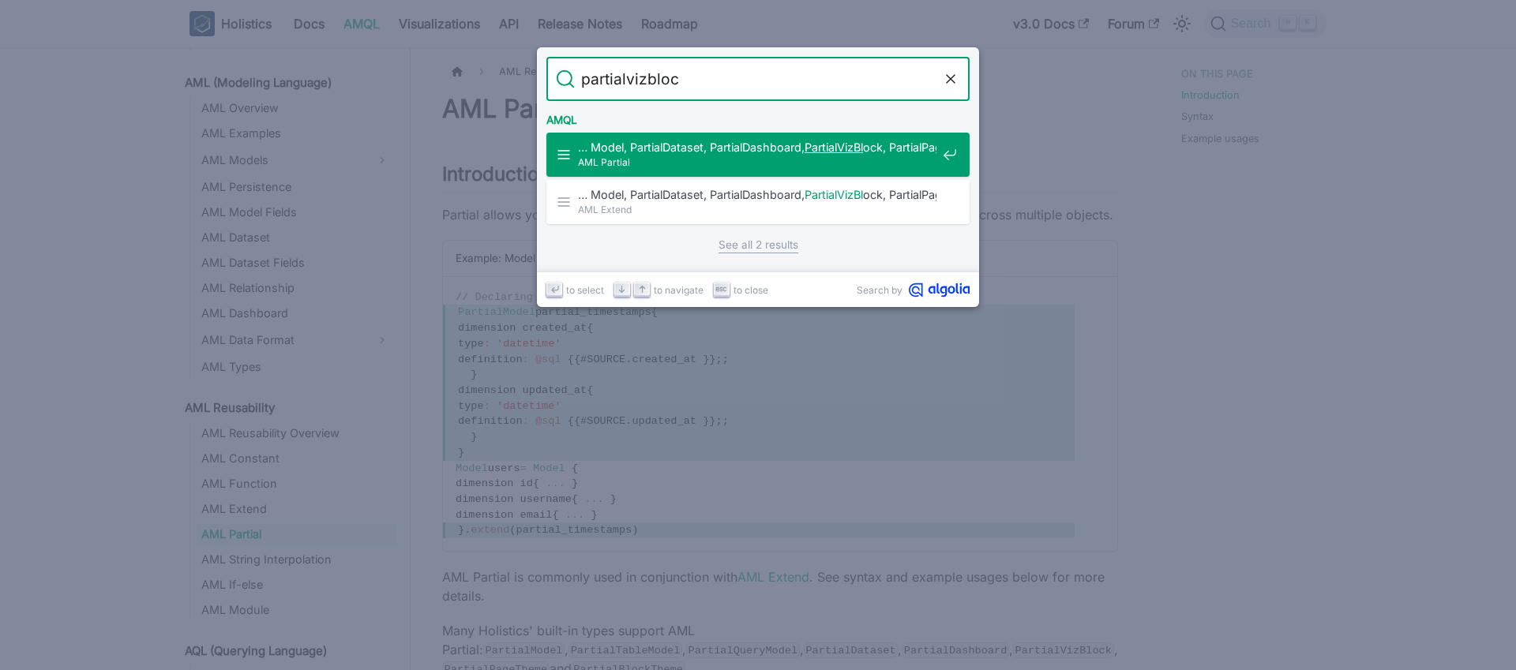
type input "partialvizblock"
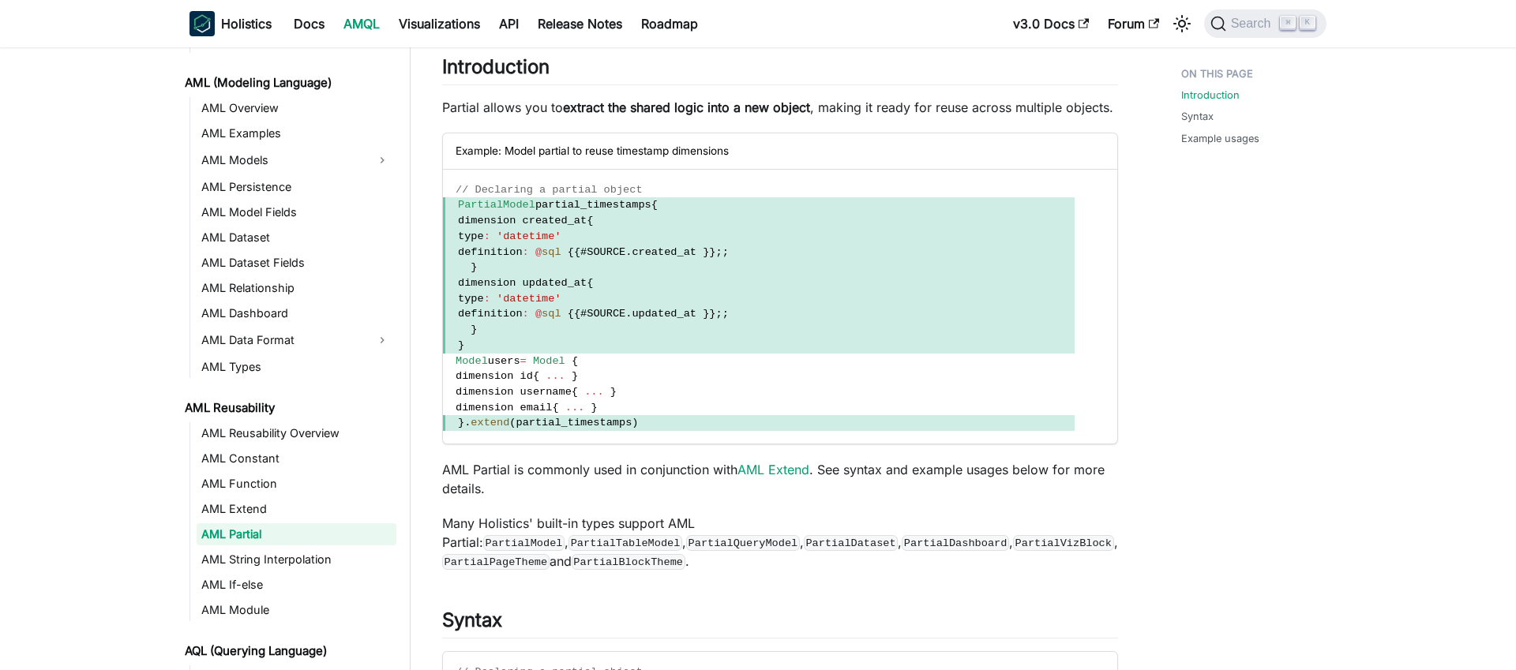
click at [1013, 551] on code "PartialVizBlock" at bounding box center [1063, 543] width 101 height 16
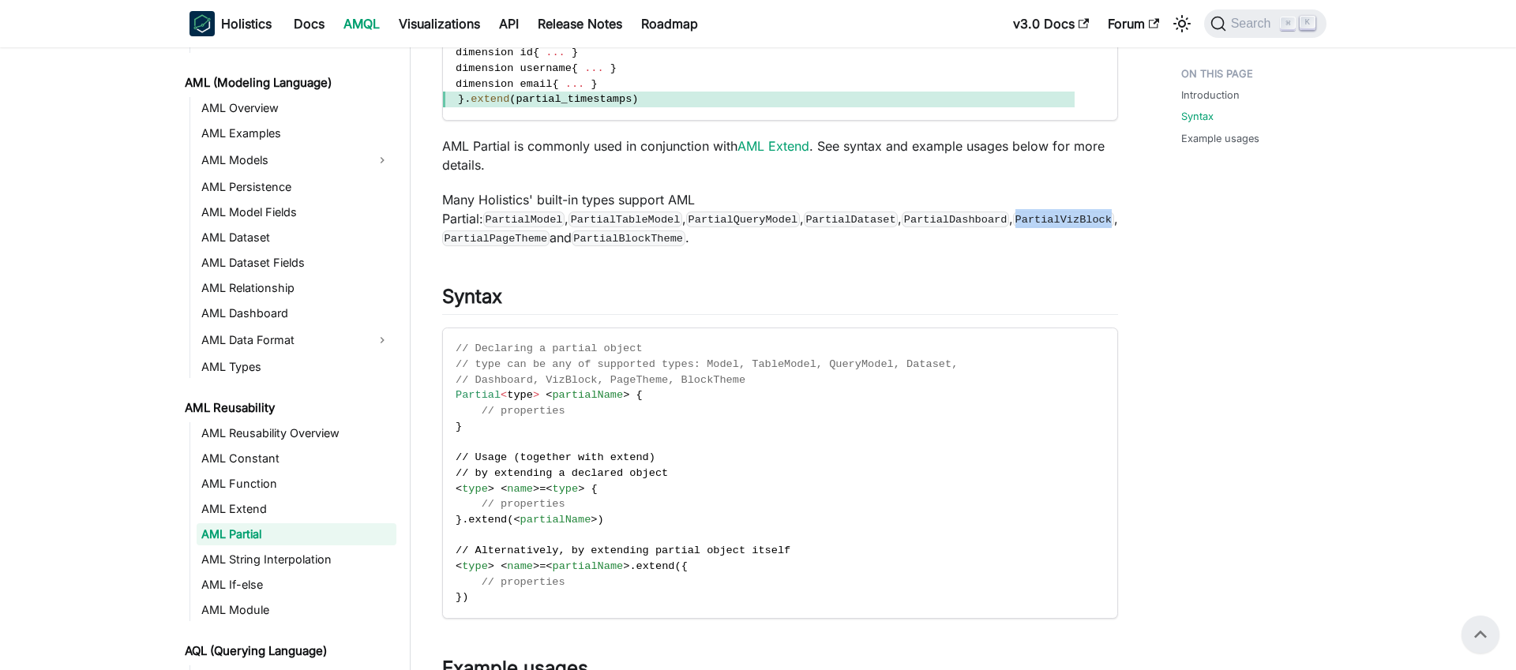
scroll to position [420, 0]
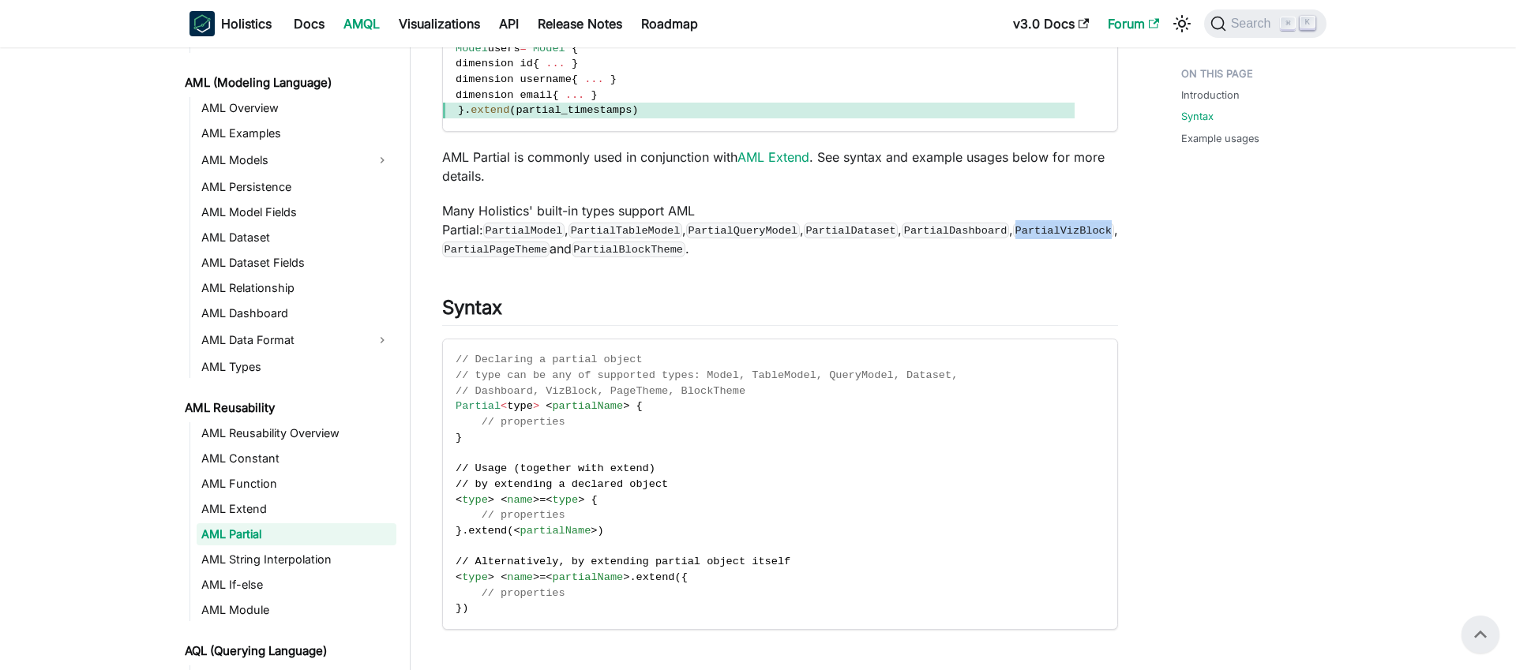
click at [1109, 18] on link "Forum" at bounding box center [1133, 23] width 70 height 25
